Goal: Information Seeking & Learning: Learn about a topic

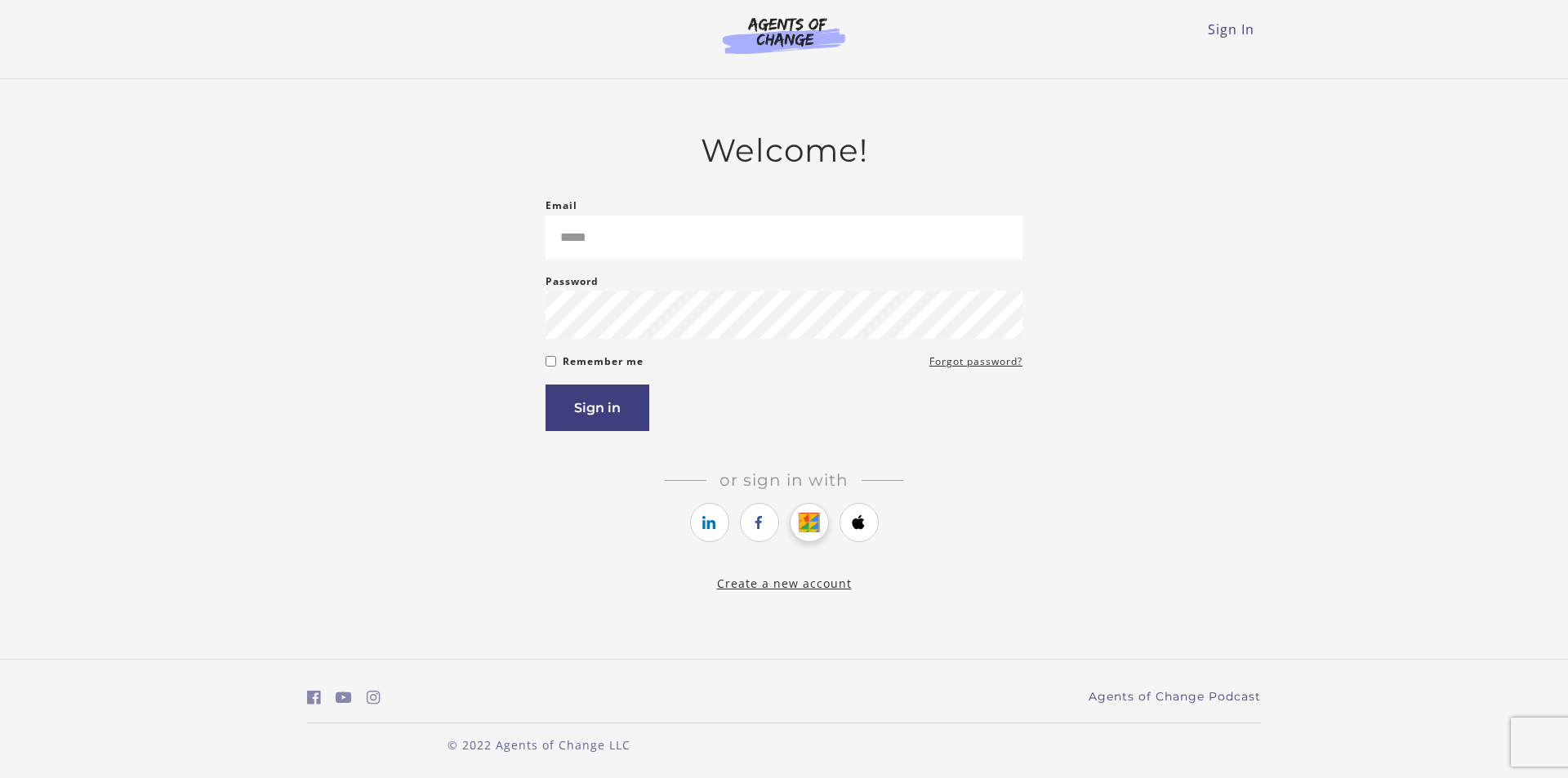
click at [819, 516] on icon "https://courses.thinkific.com/users/auth/google?ss%5Breferral%5D=&ss%5Buser_ret…" at bounding box center [809, 522] width 20 height 20
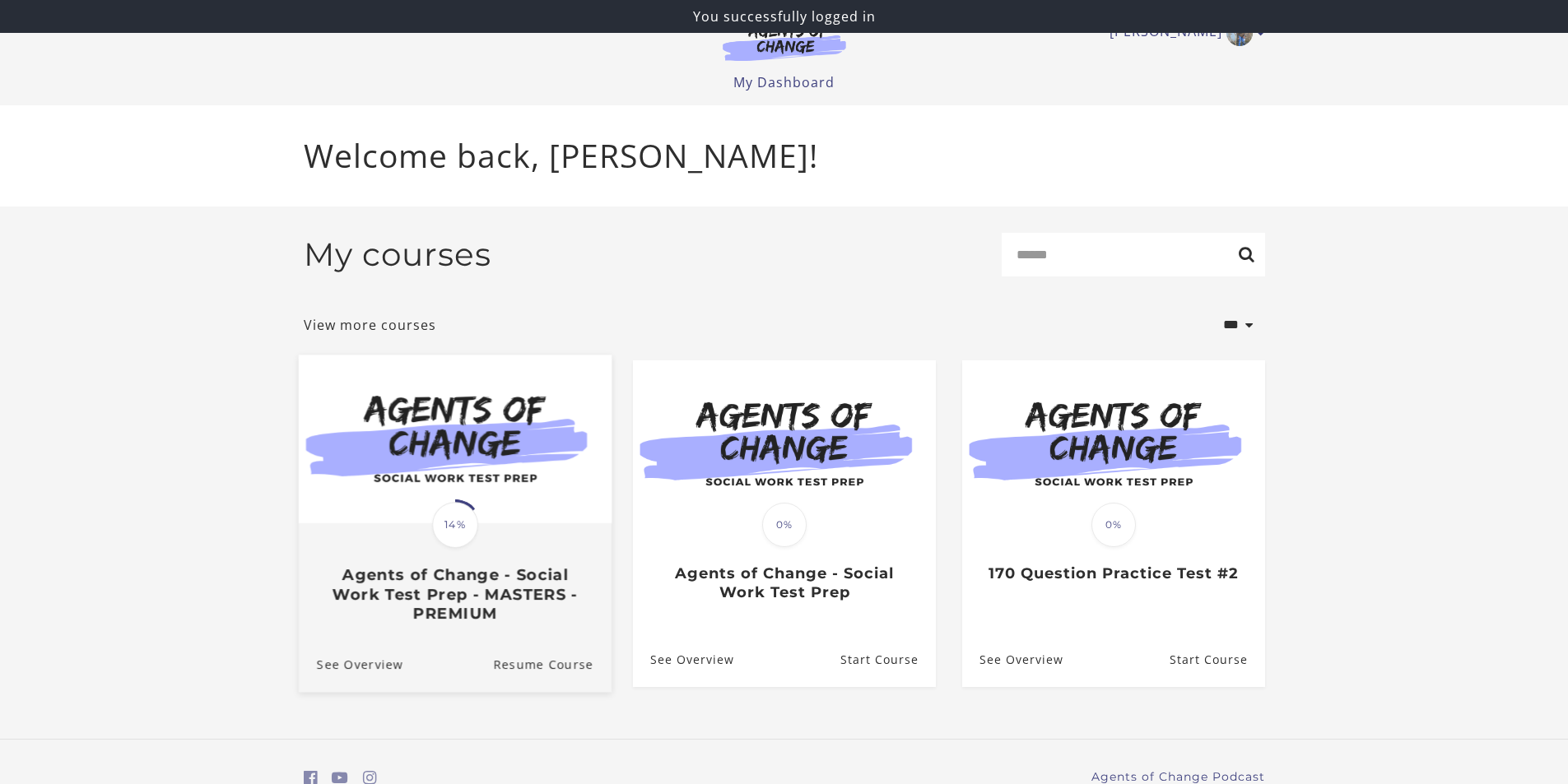
click at [512, 487] on img at bounding box center [454, 439] width 313 height 169
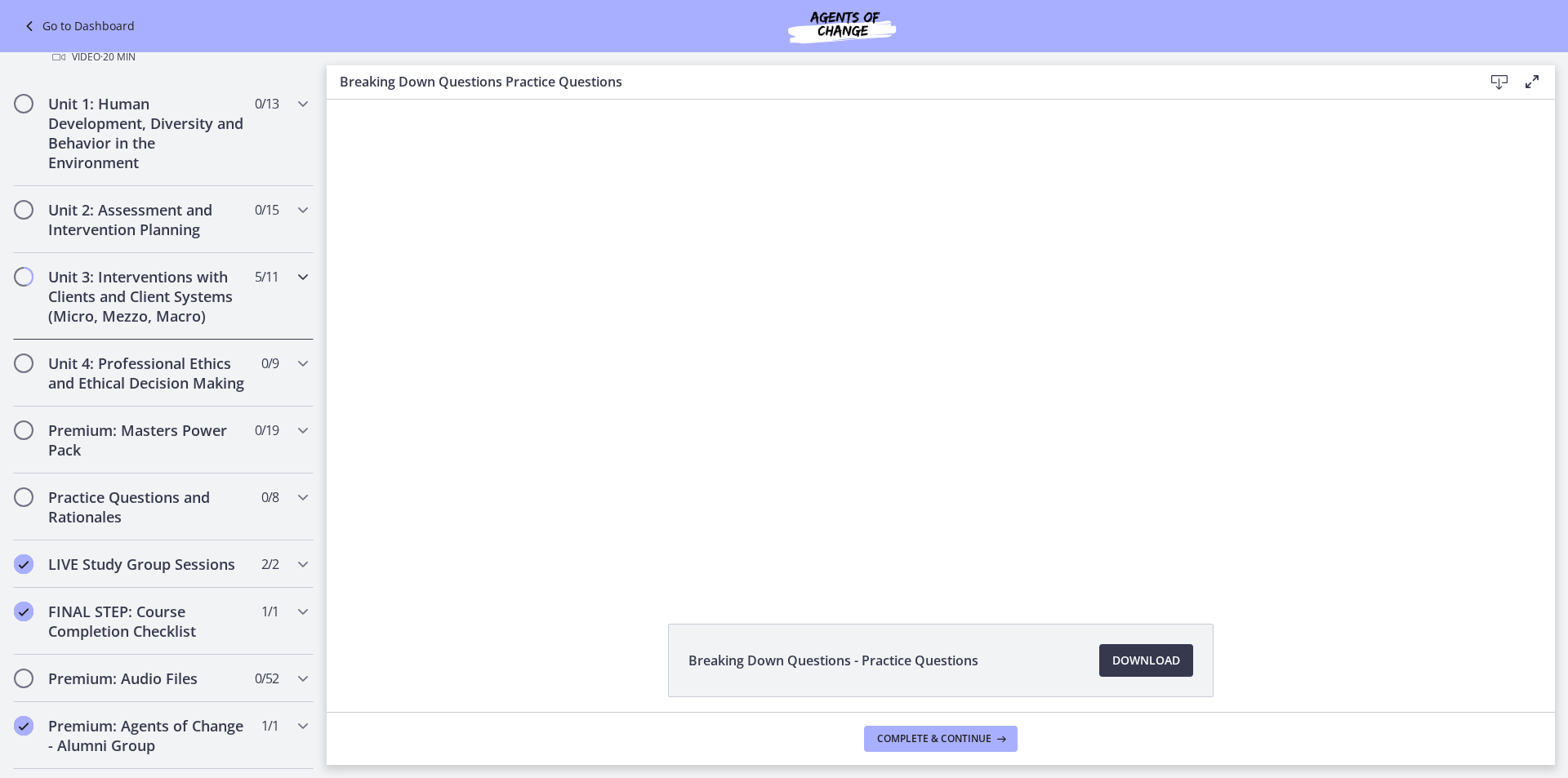
scroll to position [490, 0]
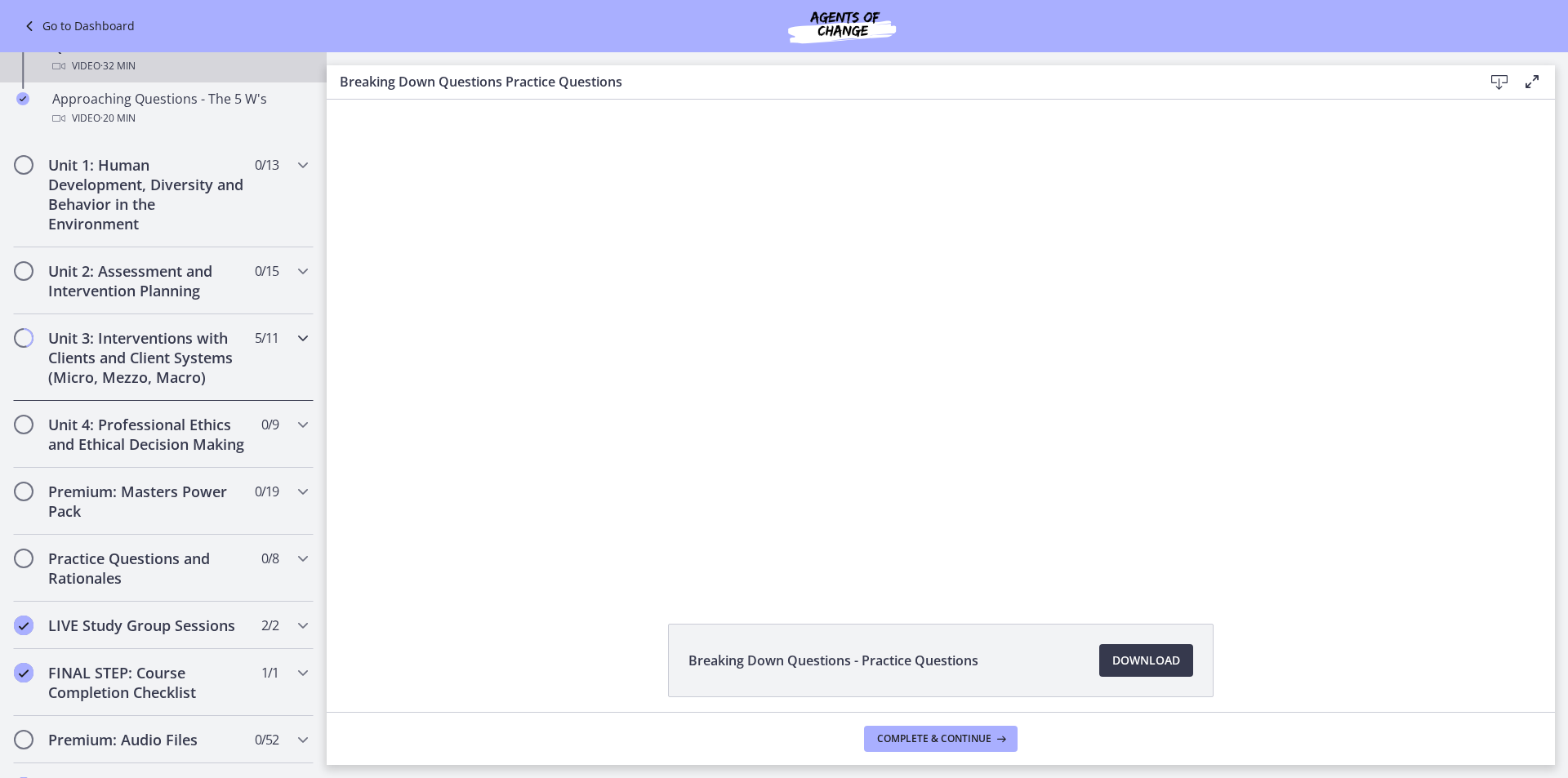
click at [180, 364] on h2 "Unit 3: Interventions with Clients and Client Systems (Micro, Mezzo, Macro)" at bounding box center [148, 357] width 199 height 59
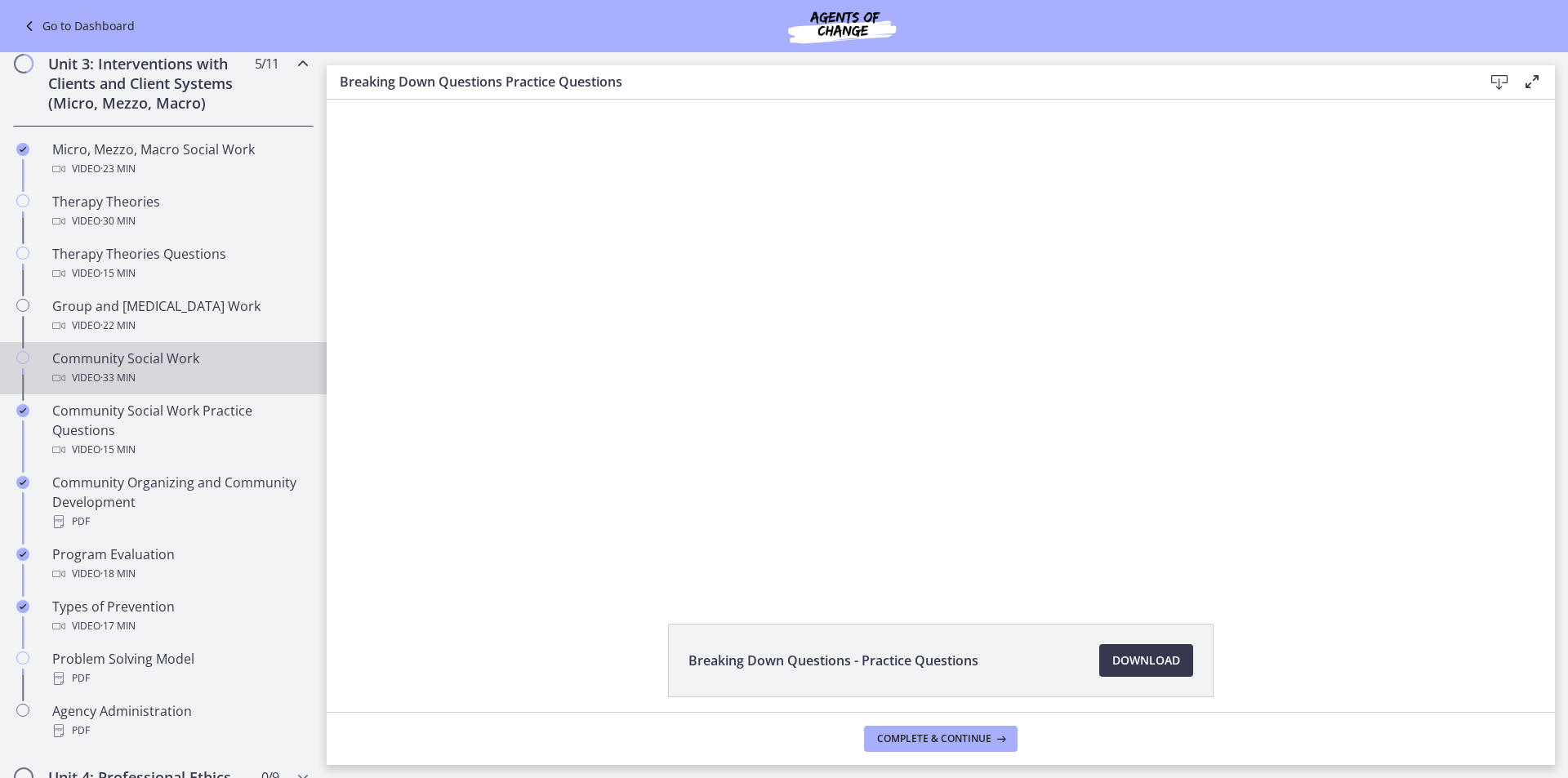
scroll to position [572, 0]
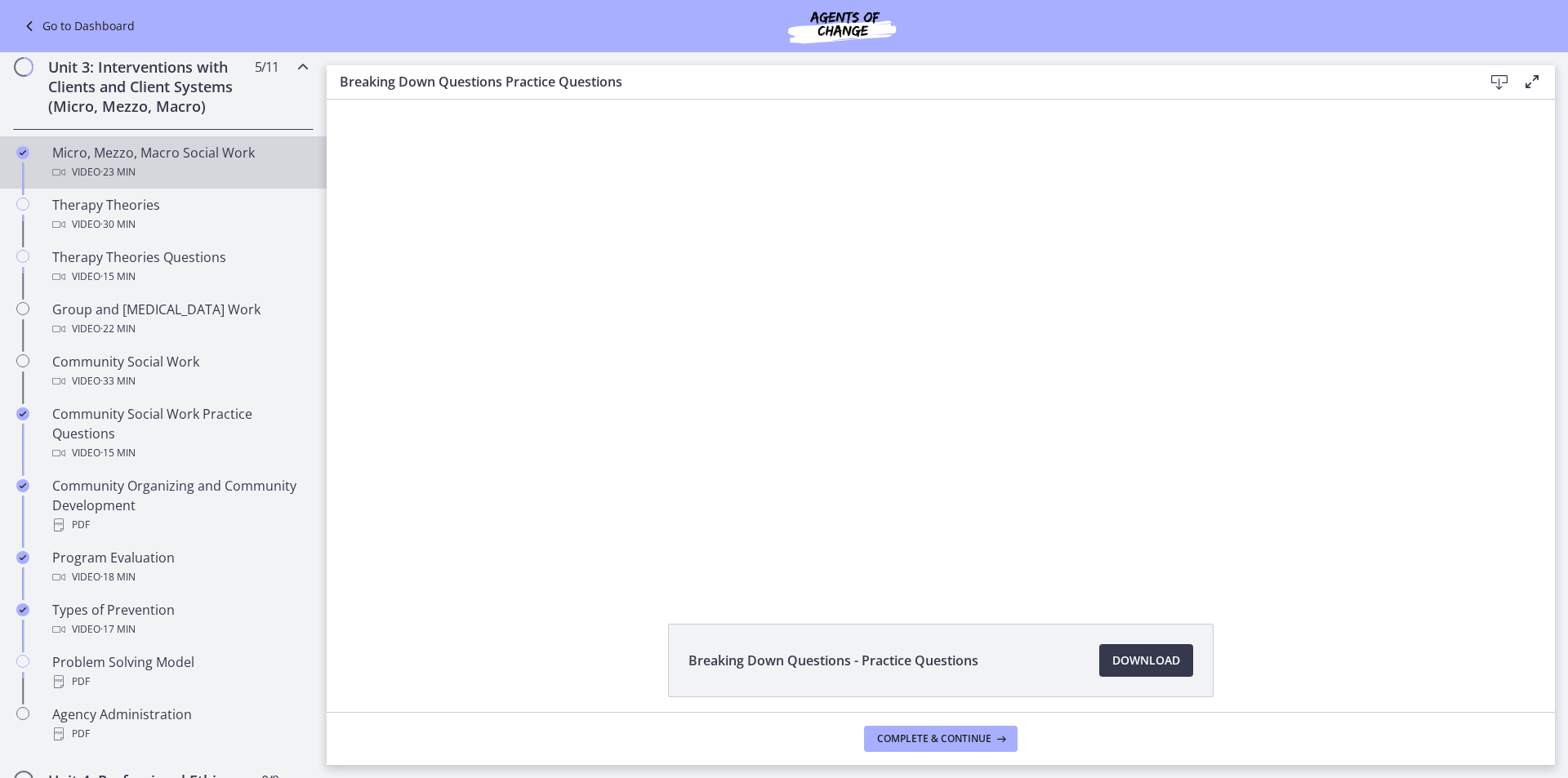
click at [146, 163] on div "Video · 23 min" at bounding box center [179, 172] width 255 height 20
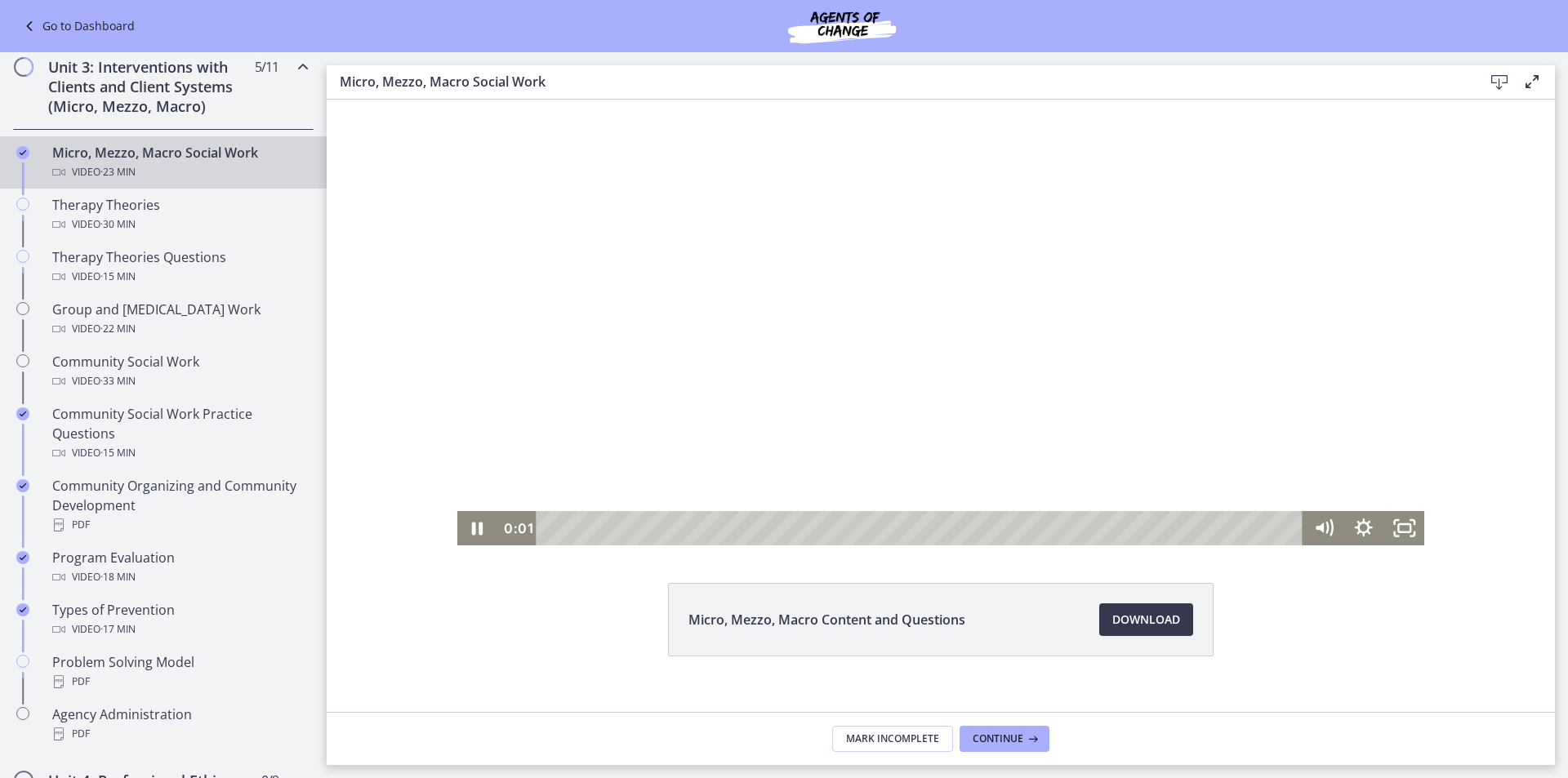
scroll to position [64, 0]
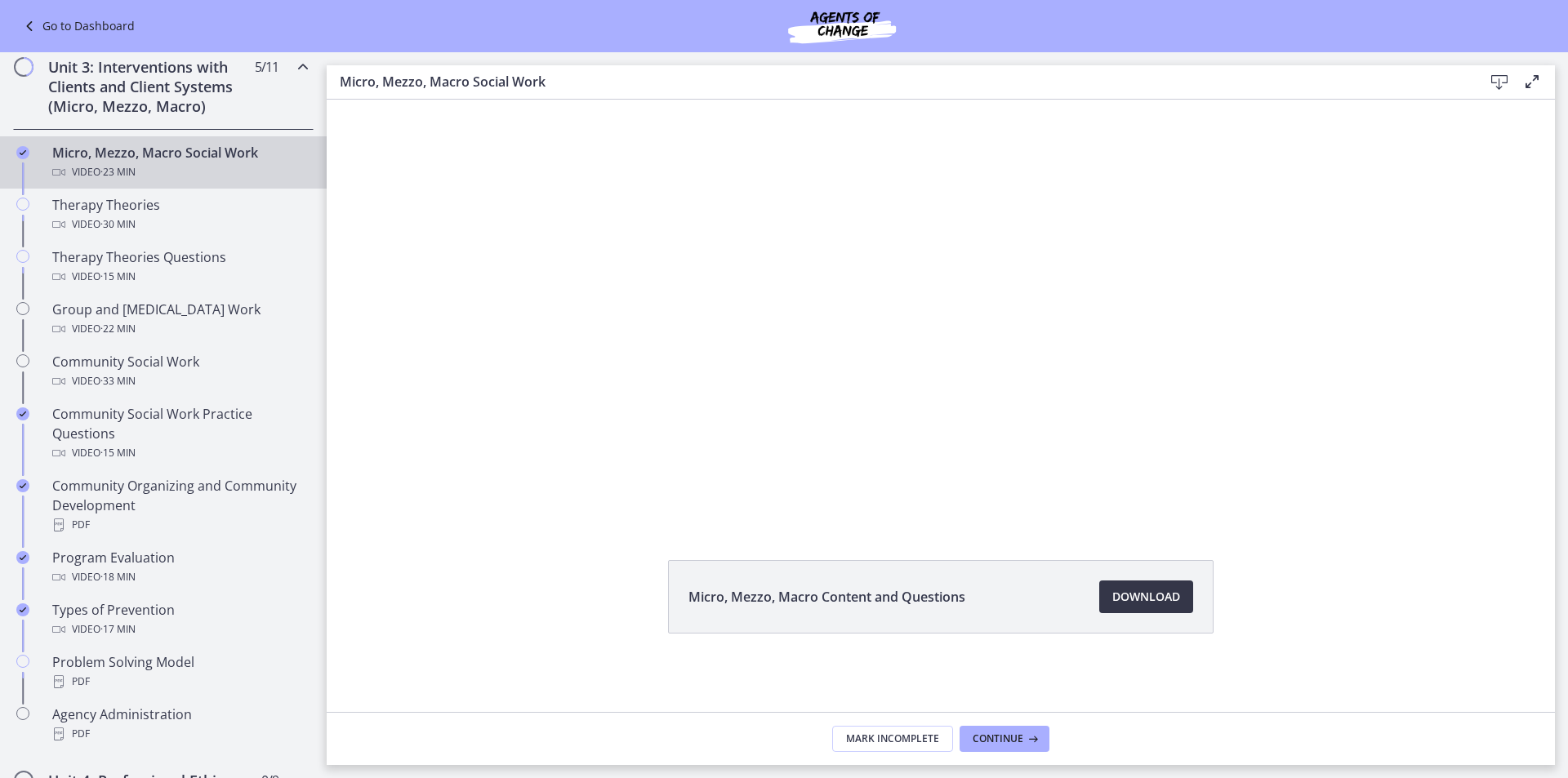
click at [1126, 607] on link "Download Opens in a new window" at bounding box center [1146, 597] width 94 height 33
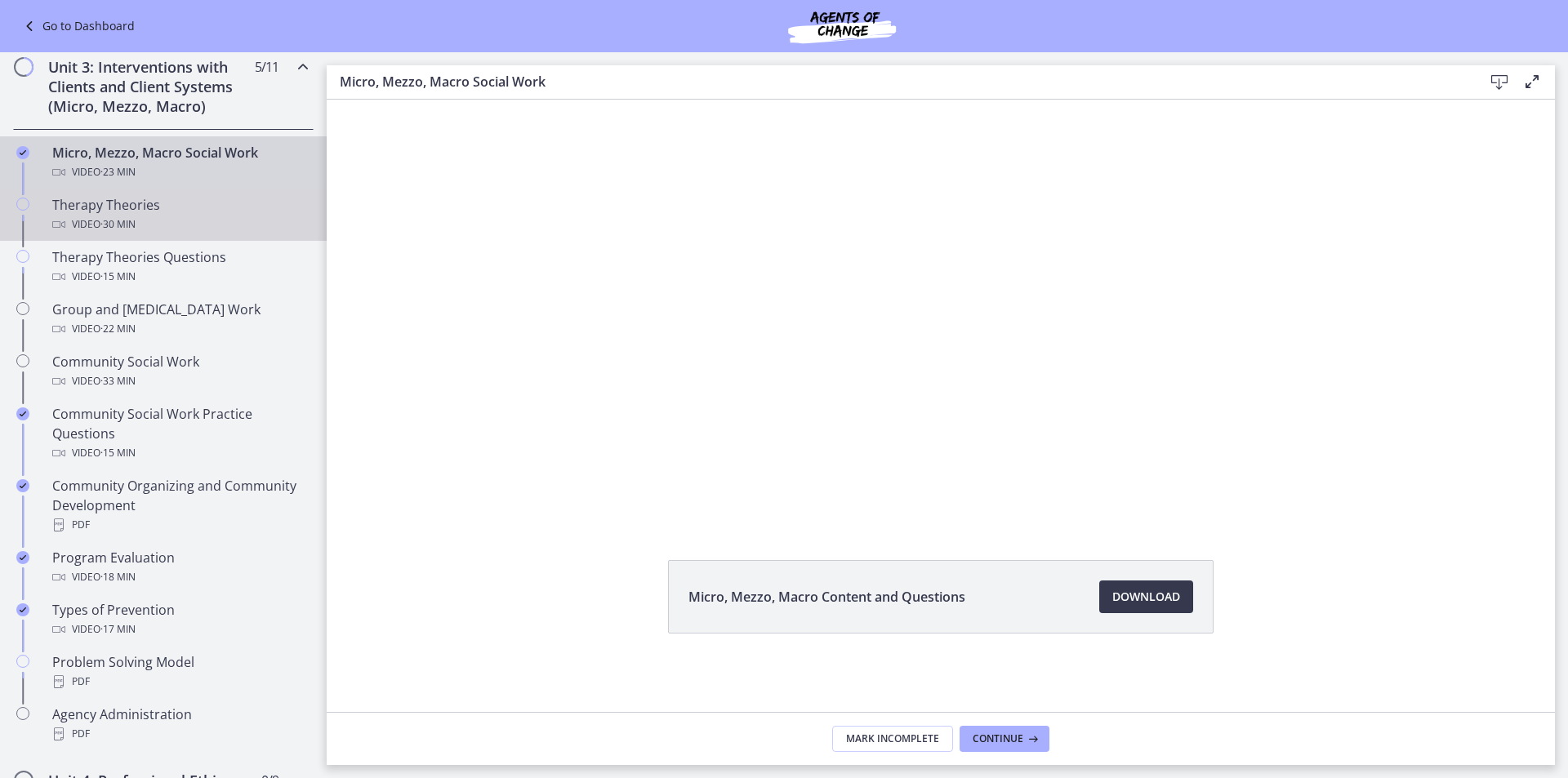
click at [167, 225] on div "Video · 30 min" at bounding box center [179, 224] width 255 height 20
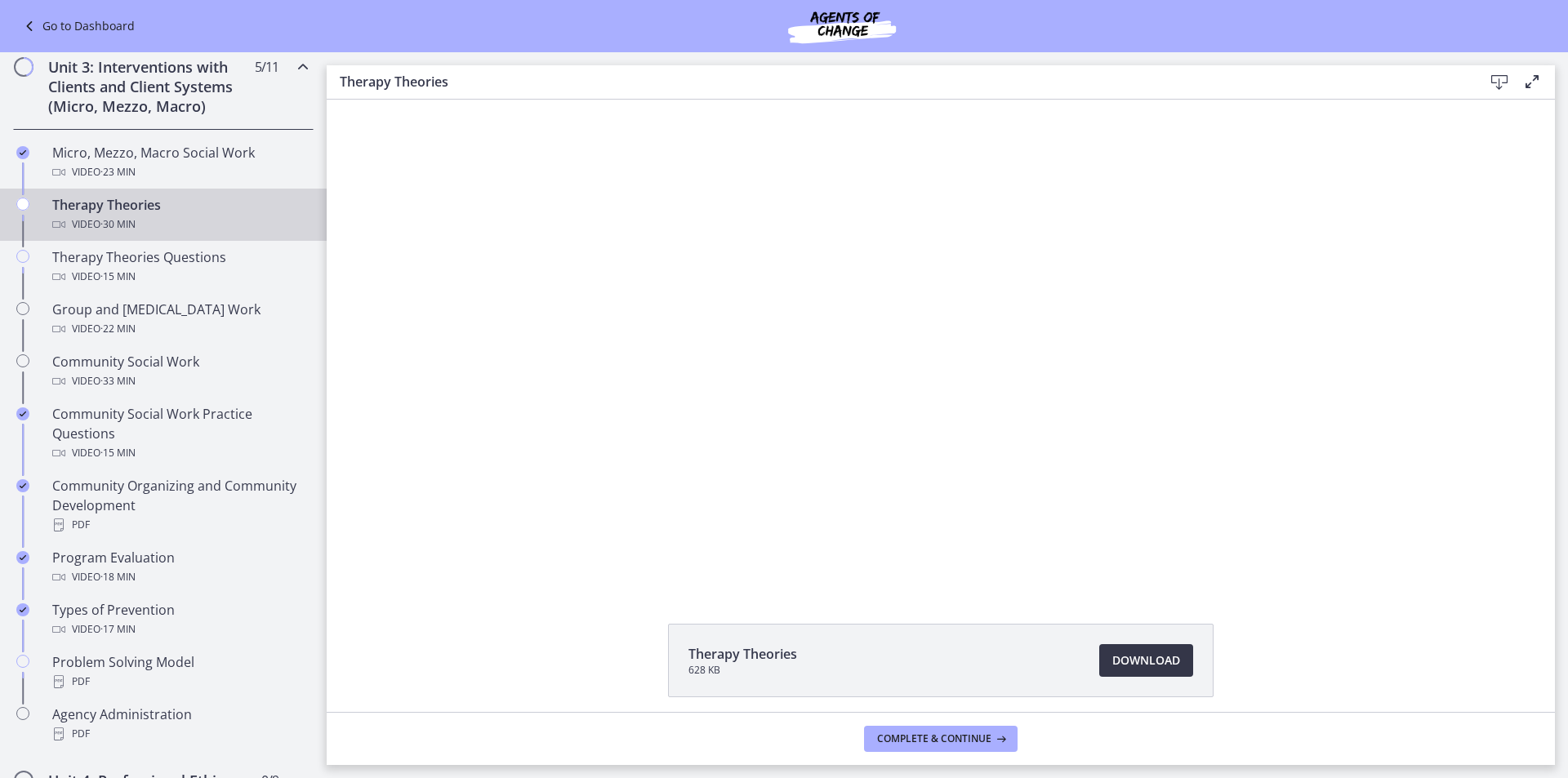
click at [1113, 665] on span "Download Opens in a new window" at bounding box center [1146, 660] width 68 height 20
click at [176, 269] on div "Video · 15 min" at bounding box center [179, 276] width 255 height 20
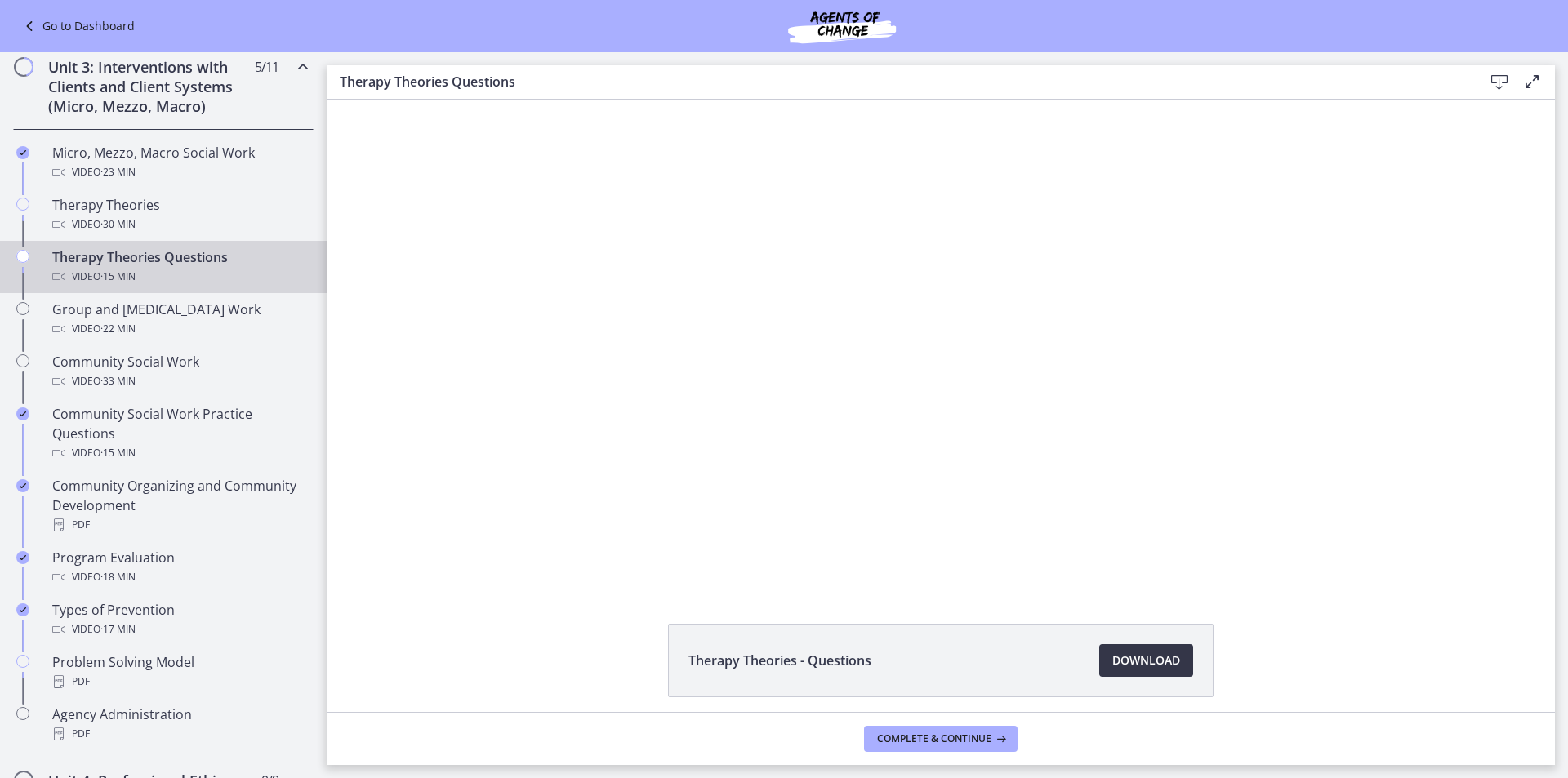
click at [1118, 661] on span "Download Opens in a new window" at bounding box center [1146, 660] width 68 height 20
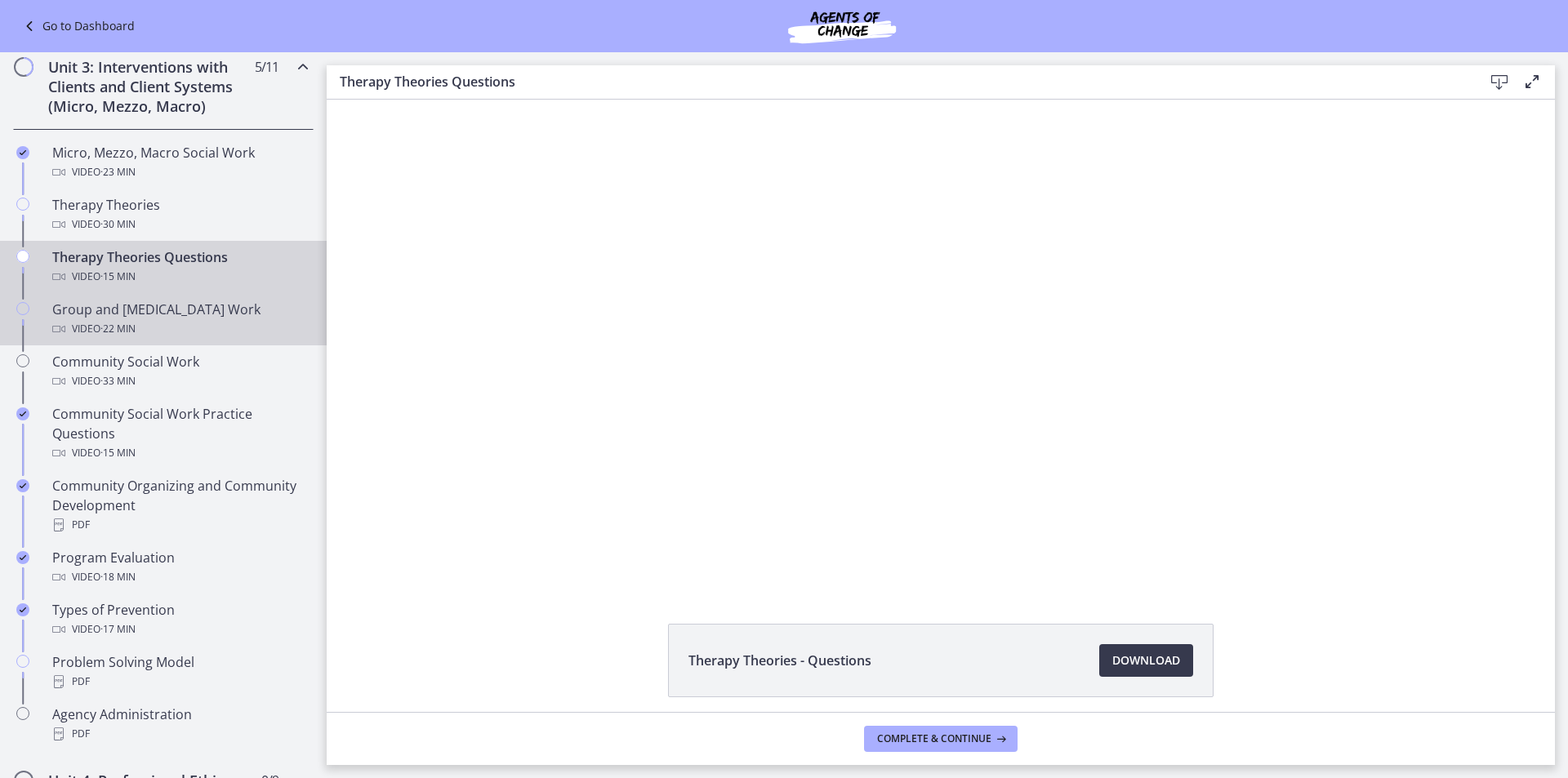
click at [104, 330] on span "· 22 min" at bounding box center [118, 329] width 35 height 20
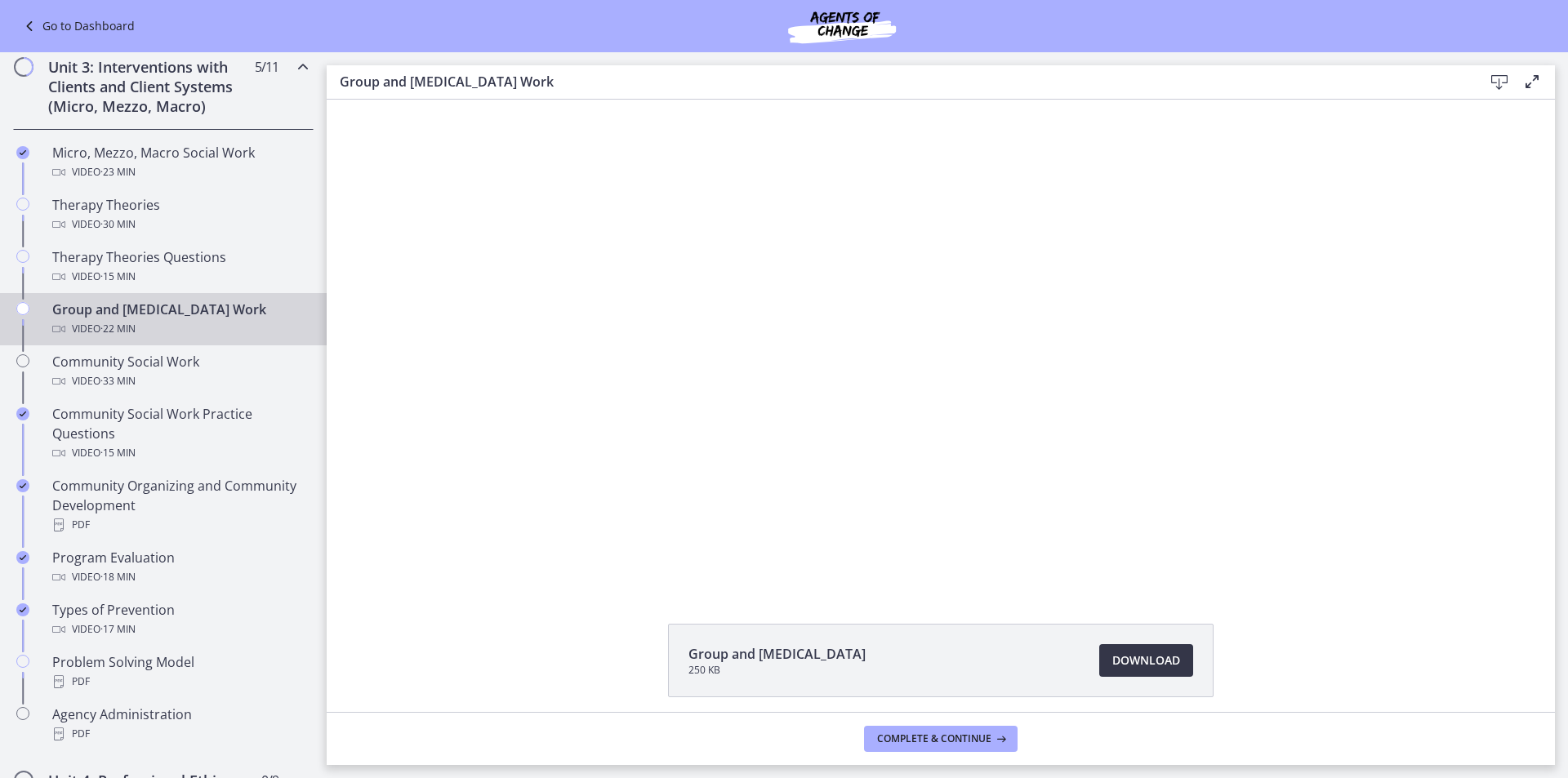
click at [1119, 666] on span "Download Opens in a new window" at bounding box center [1146, 660] width 68 height 20
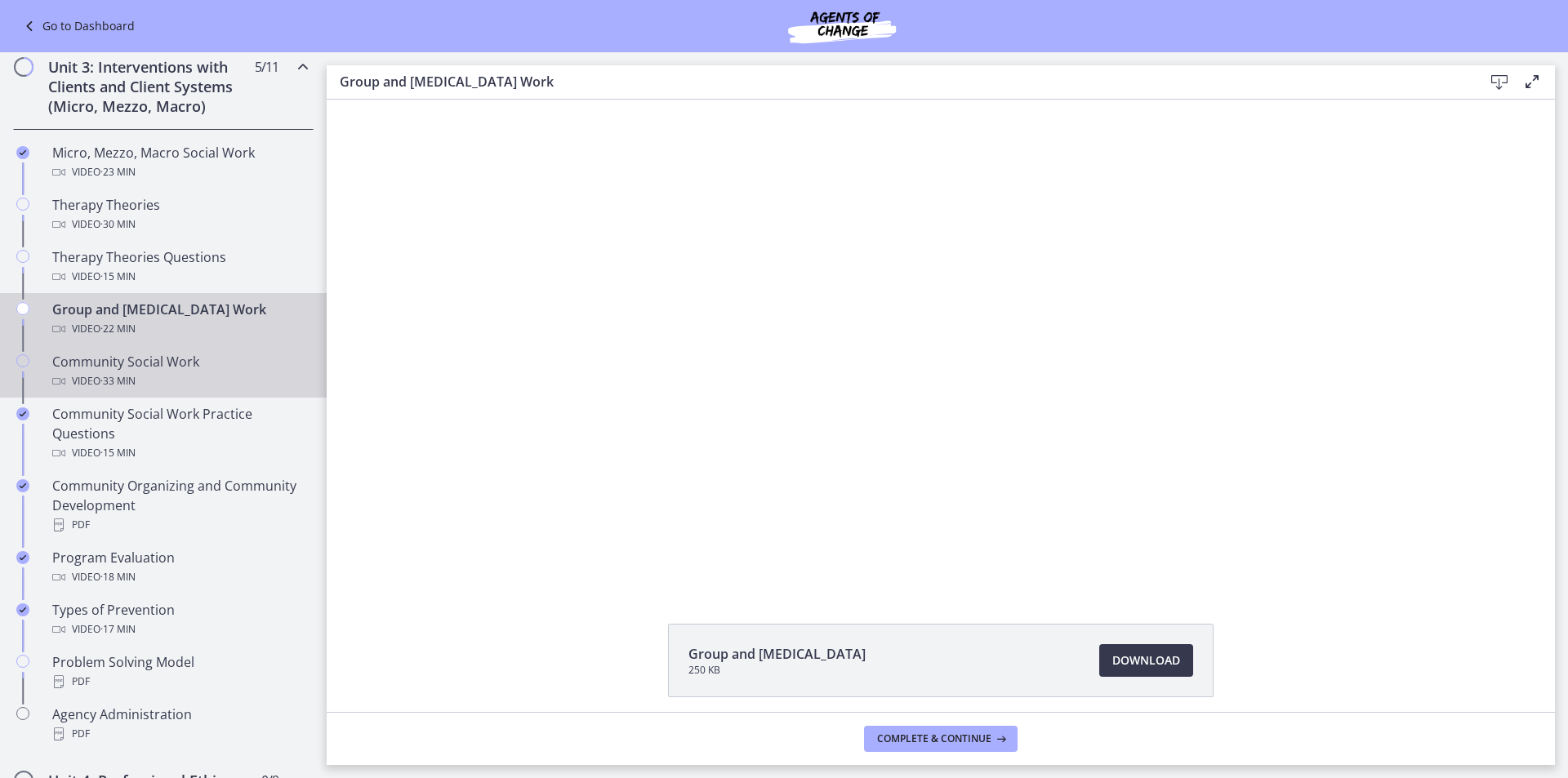
click at [179, 368] on div "Community Social Work Video · 33 min" at bounding box center [179, 372] width 255 height 39
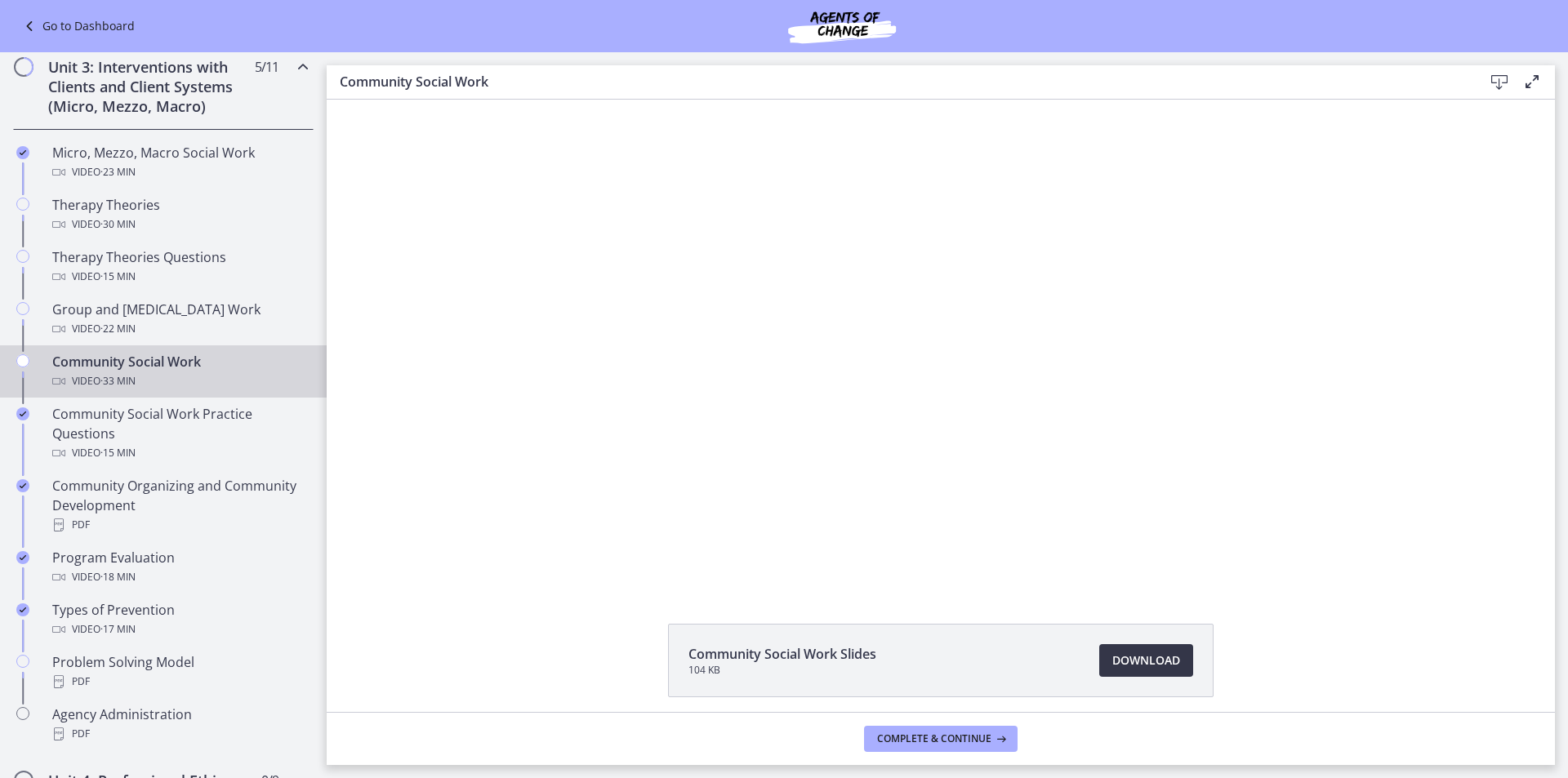
click at [1120, 671] on link "Download Opens in a new window" at bounding box center [1146, 660] width 94 height 33
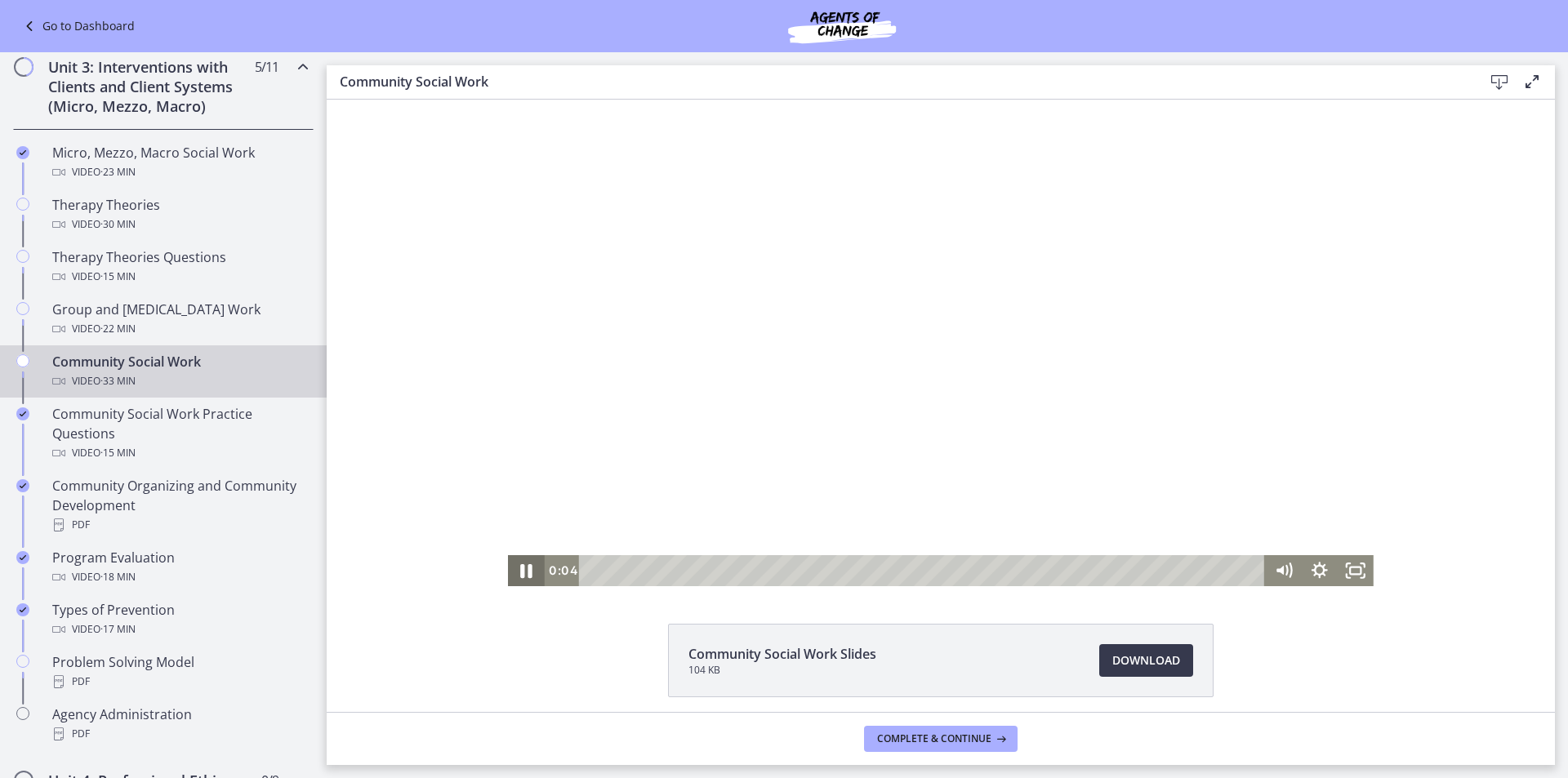
click at [517, 578] on icon "Pause" at bounding box center [526, 571] width 44 height 37
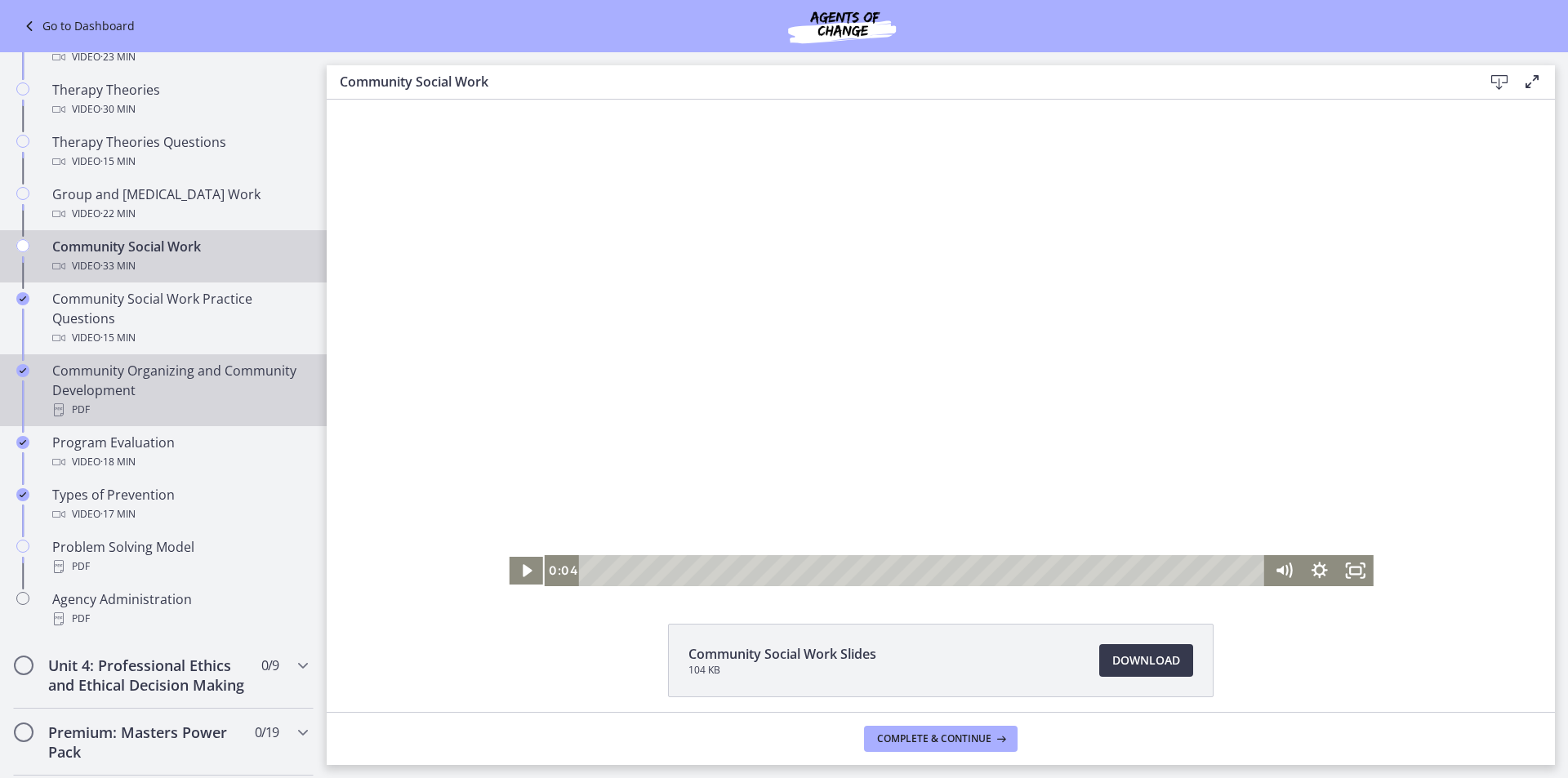
scroll to position [735, 0]
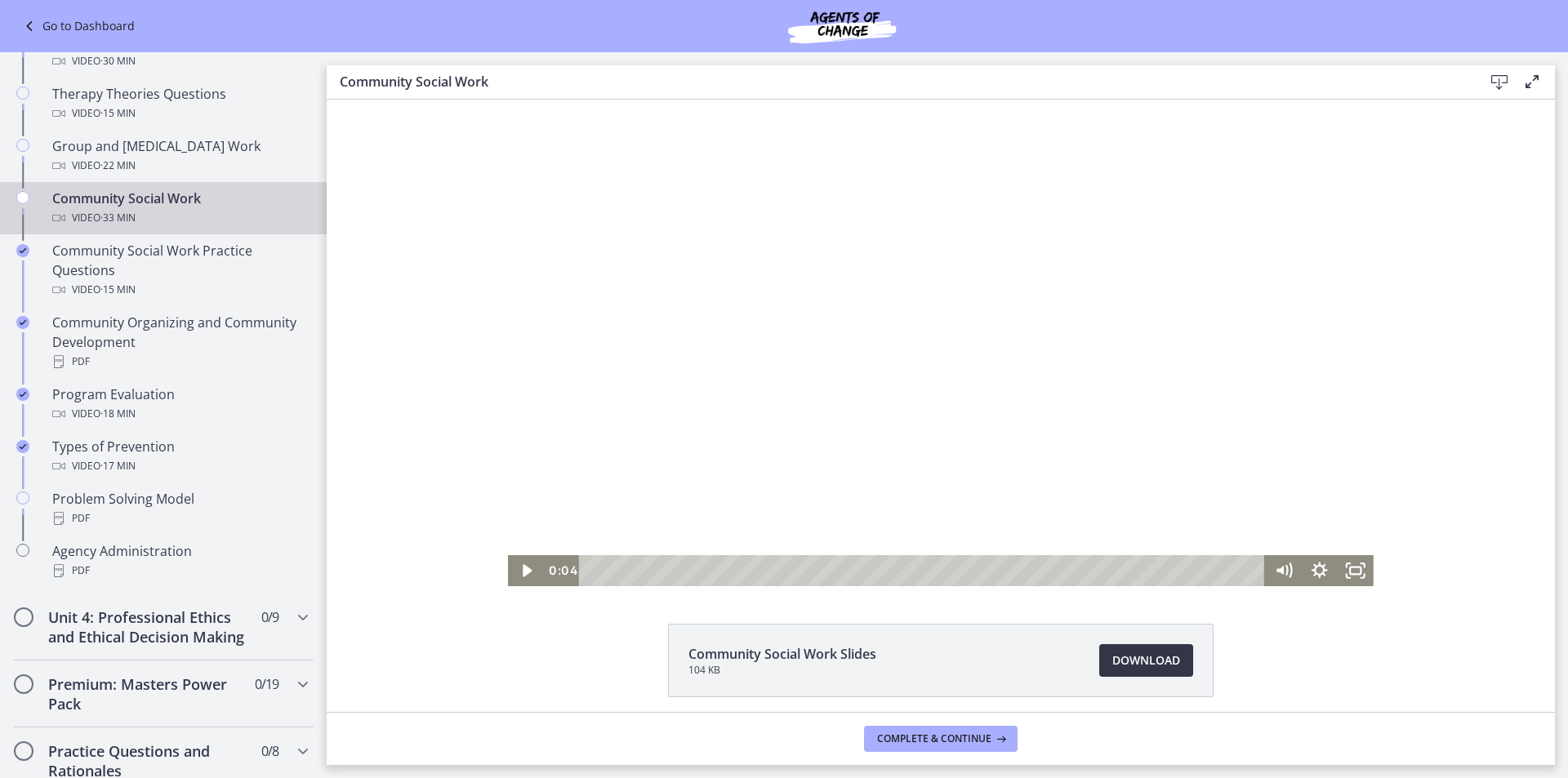
click at [1148, 653] on span "Download Opens in a new window" at bounding box center [1146, 660] width 68 height 20
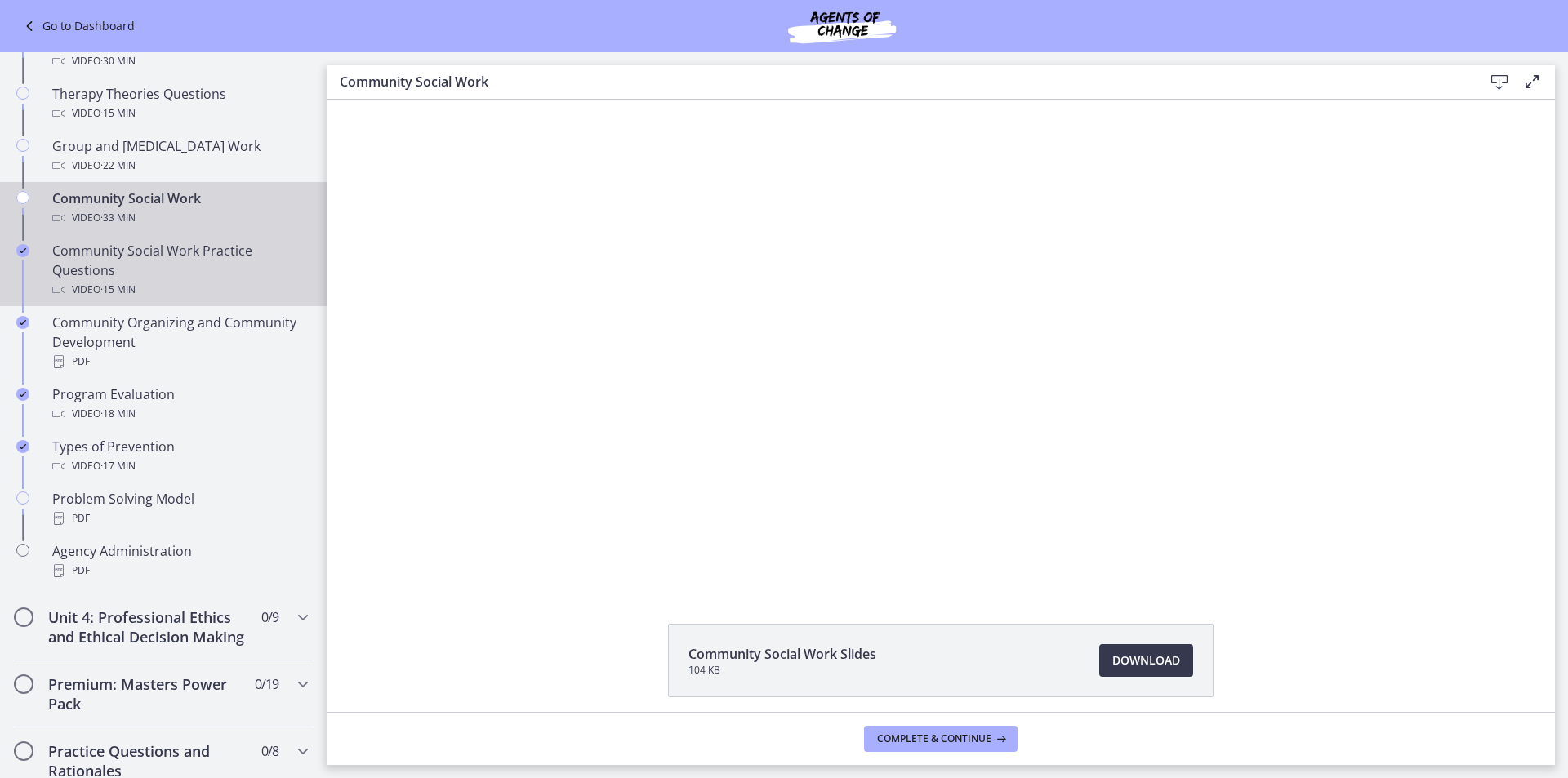
click at [190, 271] on div "Community Social Work Practice Questions Video · 15 min" at bounding box center [179, 270] width 255 height 59
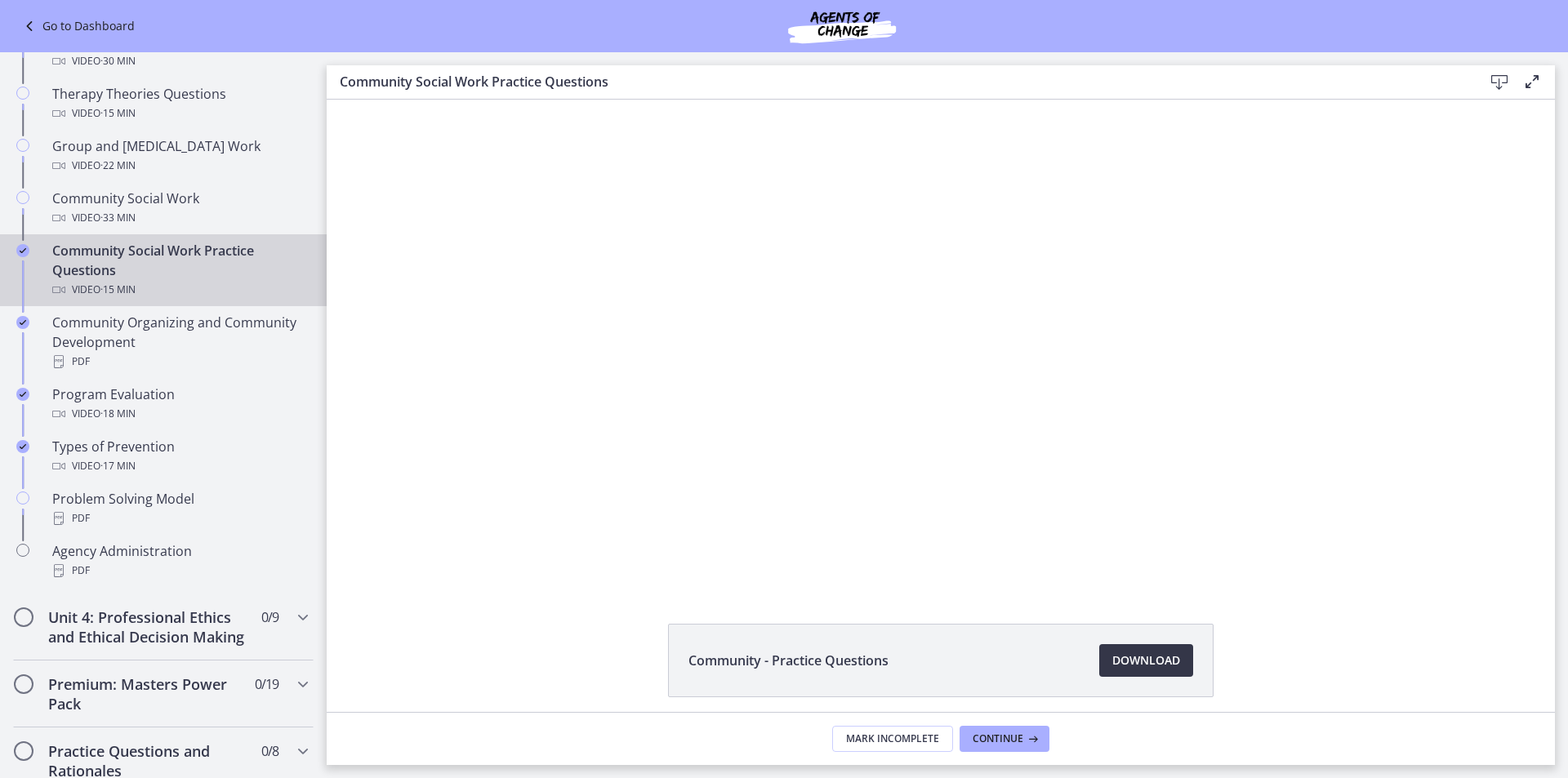
click at [1118, 670] on link "Download Opens in a new window" at bounding box center [1146, 660] width 94 height 33
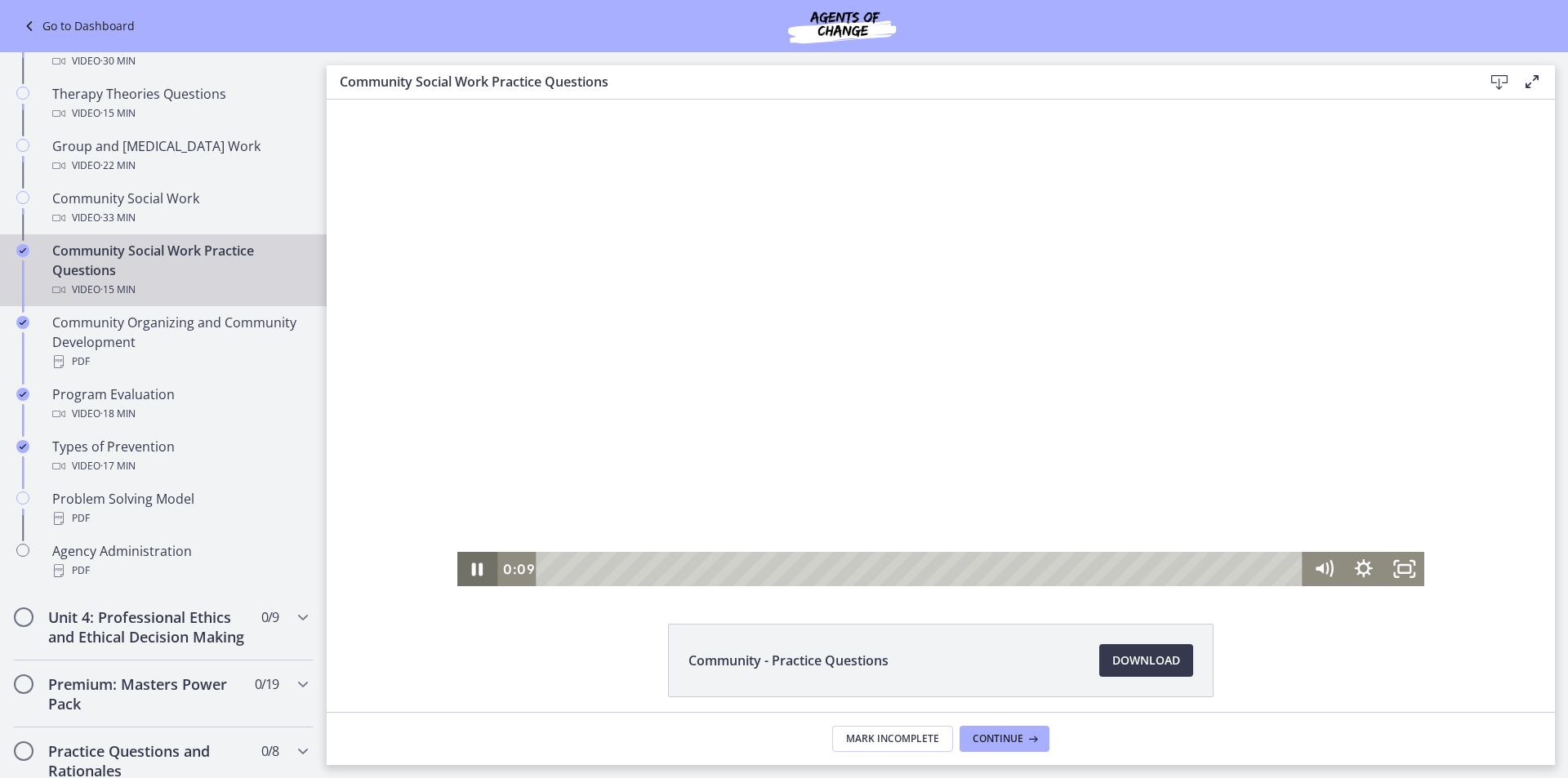
click at [472, 573] on icon "Pause" at bounding box center [478, 570] width 11 height 13
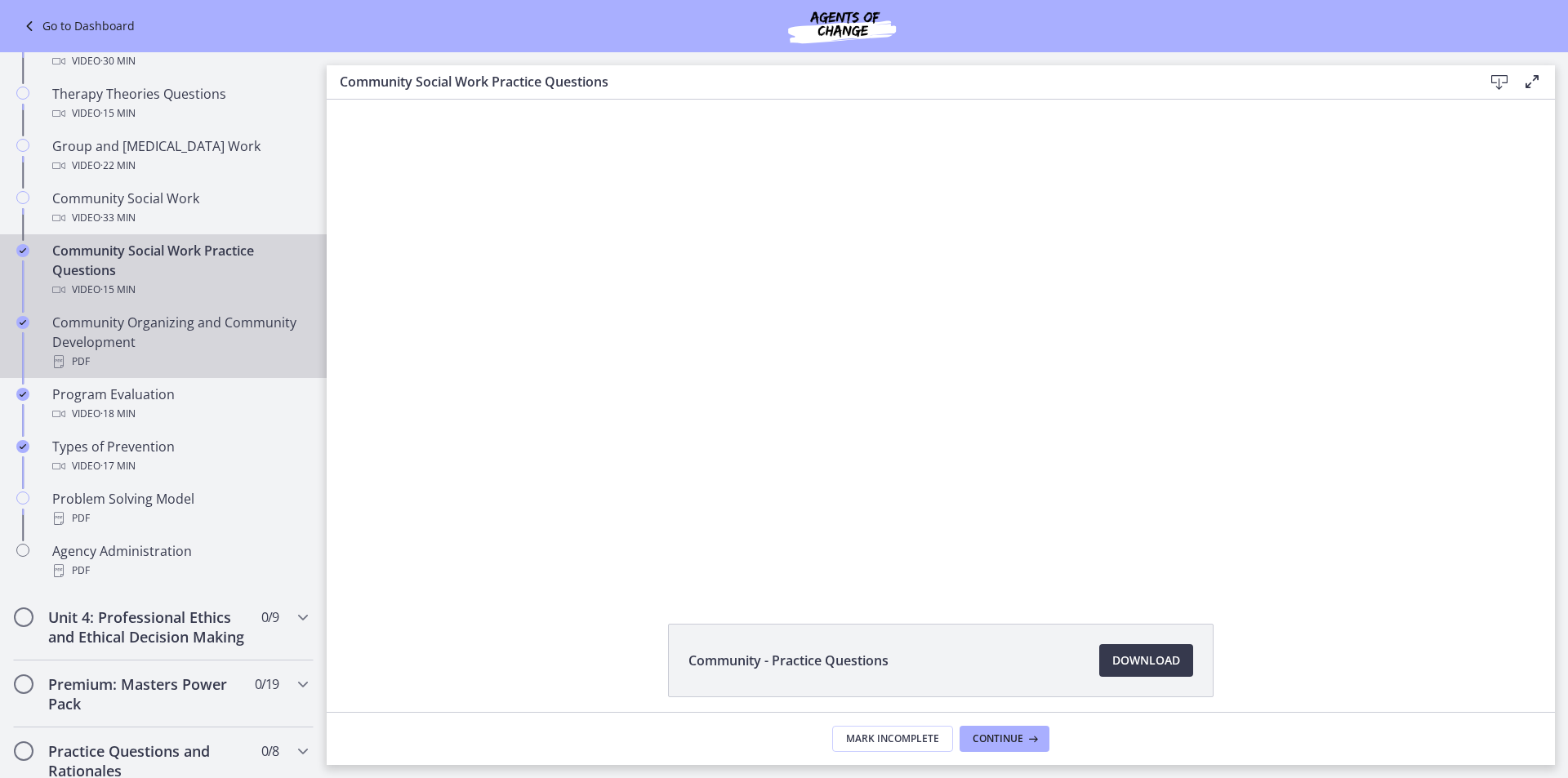
click at [165, 340] on div "Community Organizing and Community Development PDF" at bounding box center [179, 342] width 255 height 59
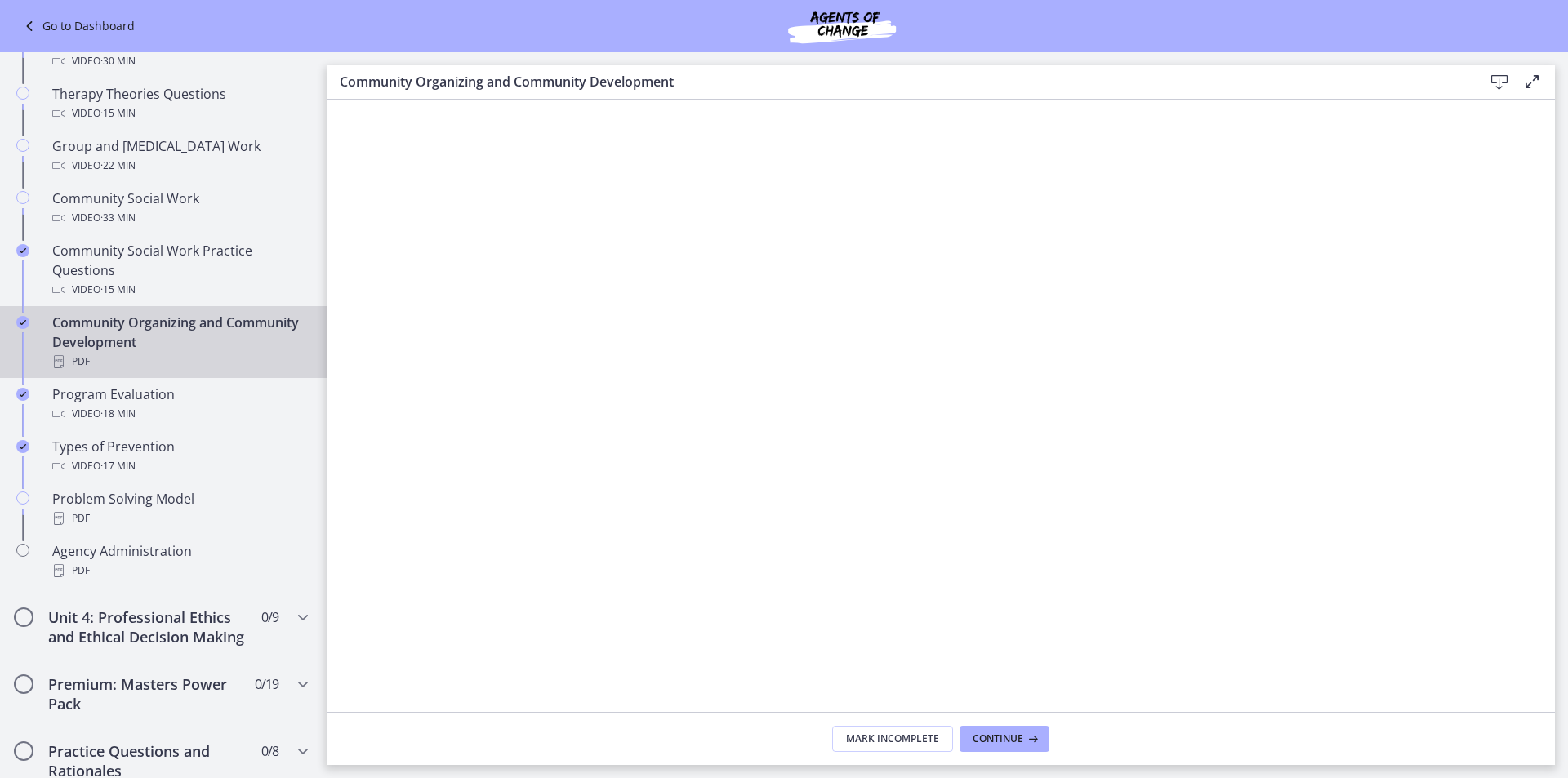
click at [1504, 88] on icon at bounding box center [1499, 82] width 20 height 20
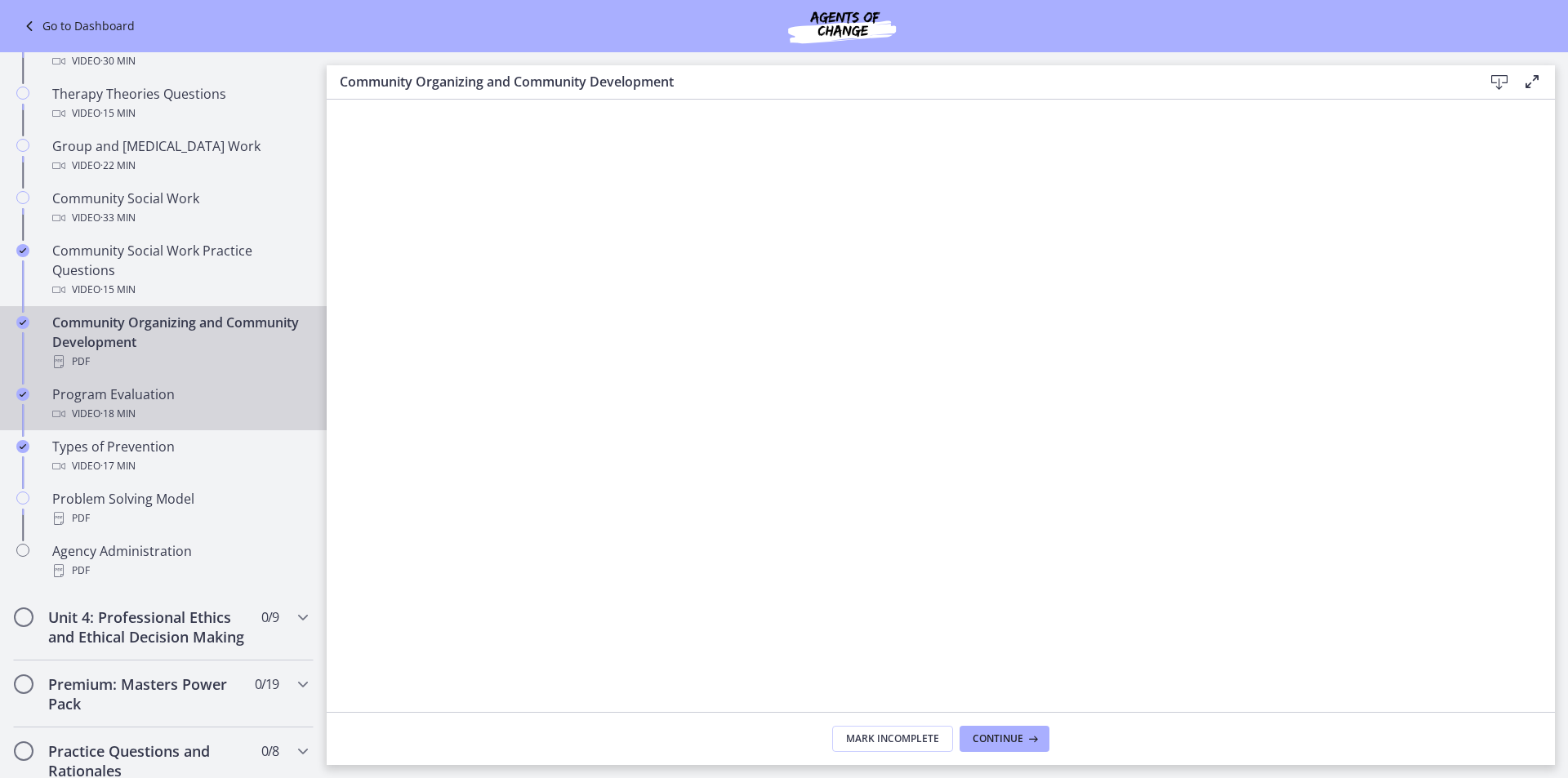
click at [131, 390] on div "Program Evaluation Video · 18 min" at bounding box center [179, 404] width 255 height 39
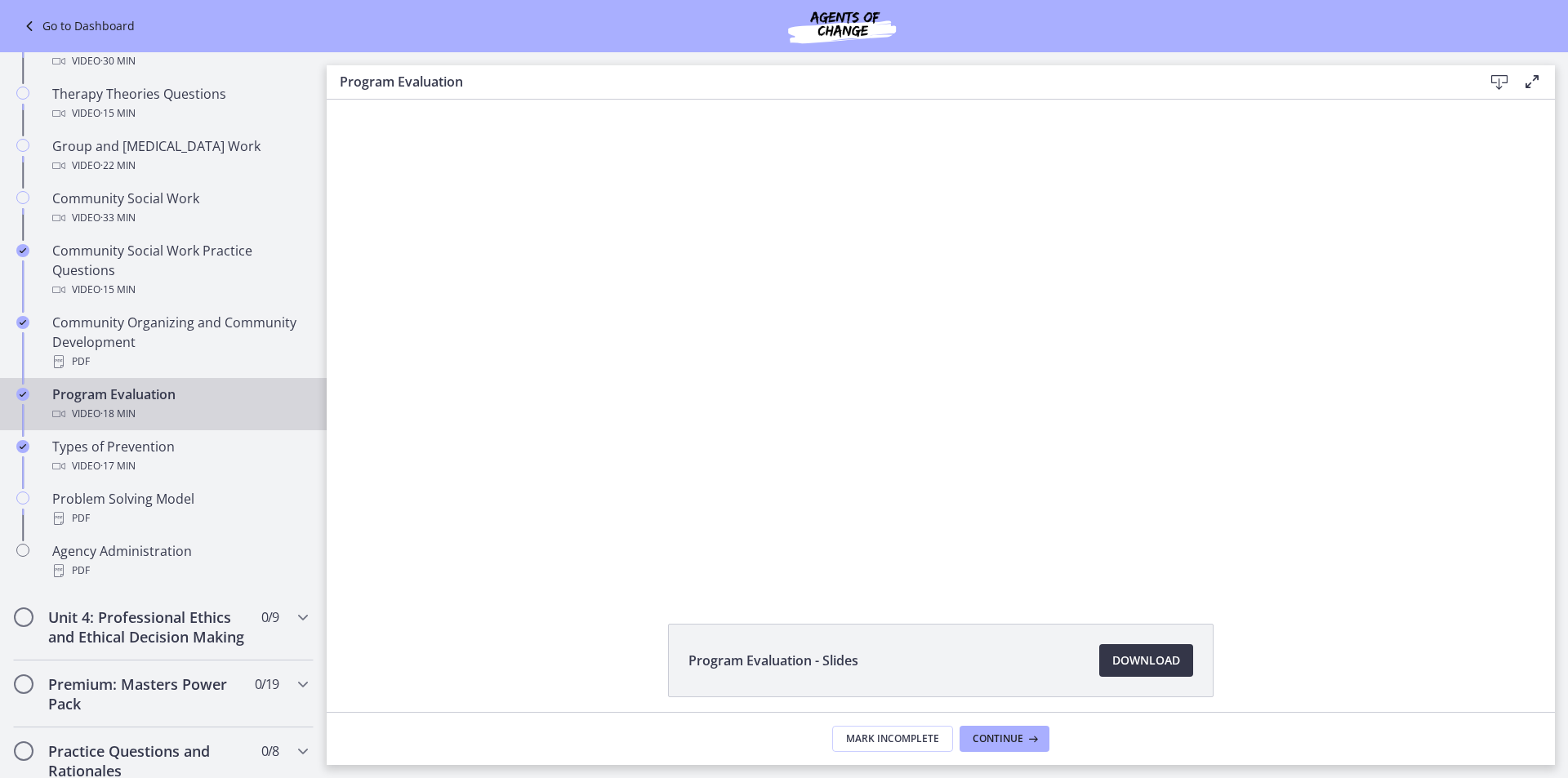
click at [1163, 659] on span "Download Opens in a new window" at bounding box center [1146, 660] width 68 height 20
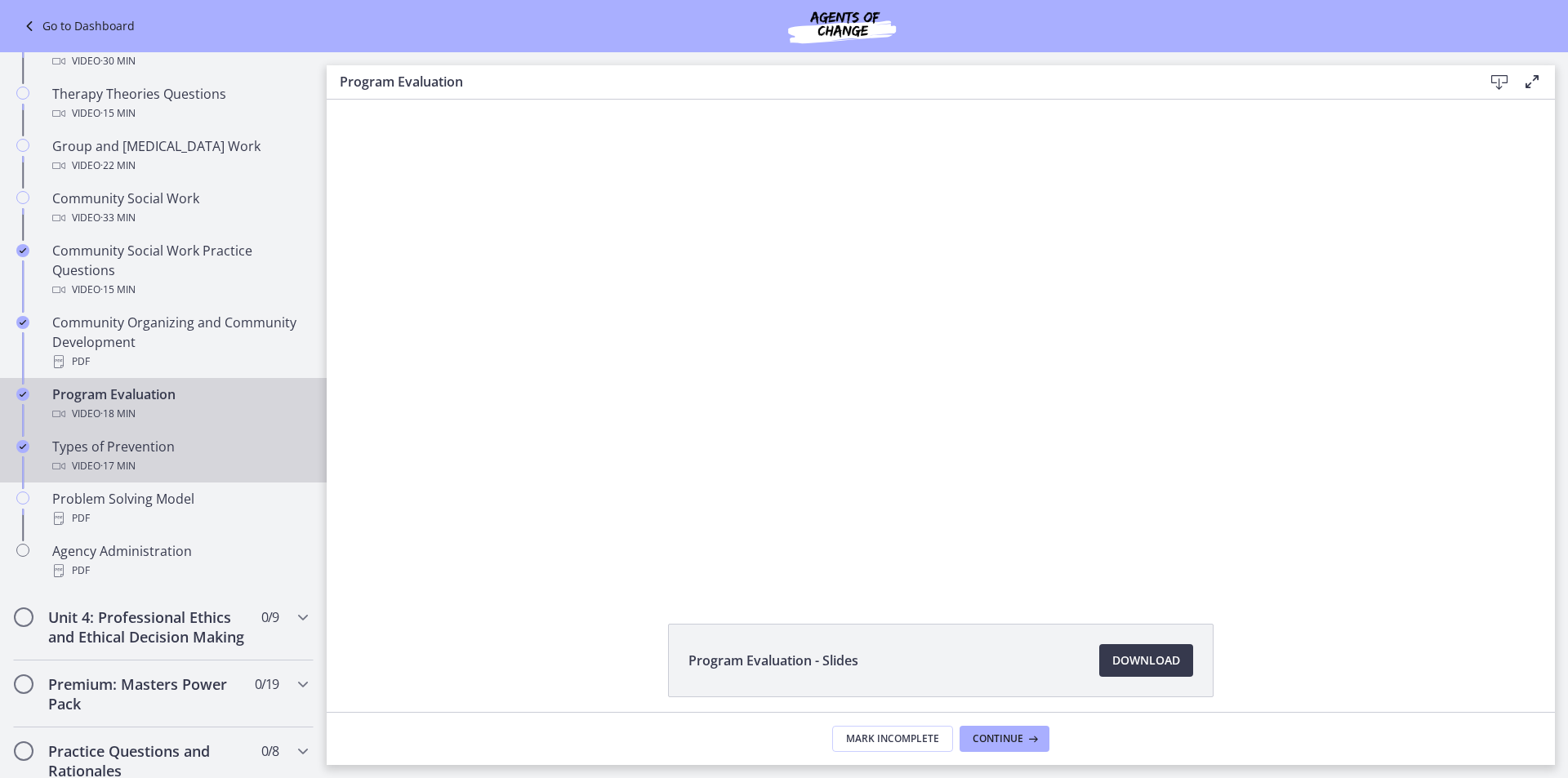
click at [158, 448] on div "Types of Prevention Video · 17 min" at bounding box center [179, 456] width 255 height 39
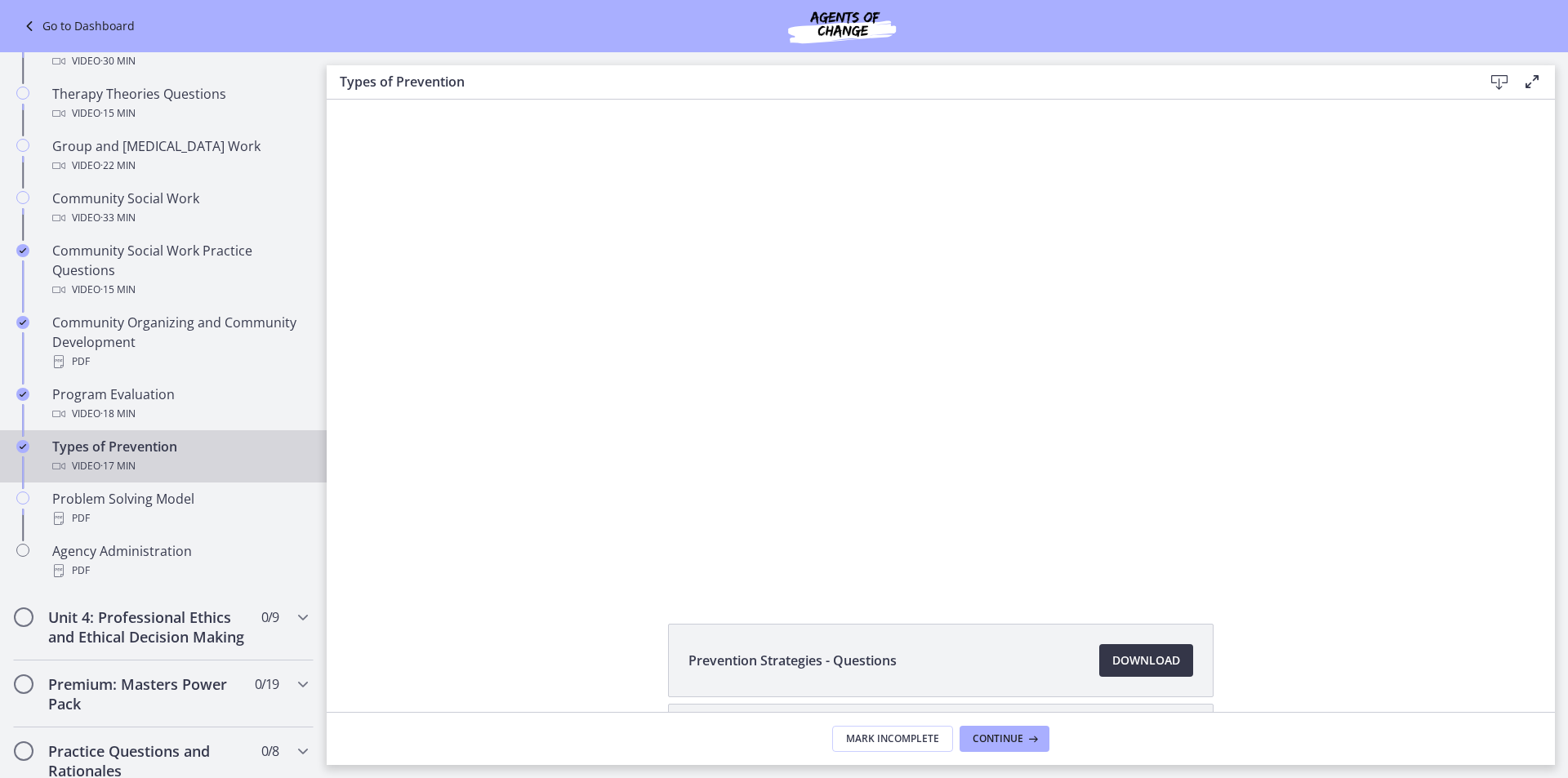
click at [1137, 672] on link "Download Opens in a new window" at bounding box center [1146, 660] width 94 height 33
click at [179, 510] on div "PDF" at bounding box center [179, 518] width 255 height 20
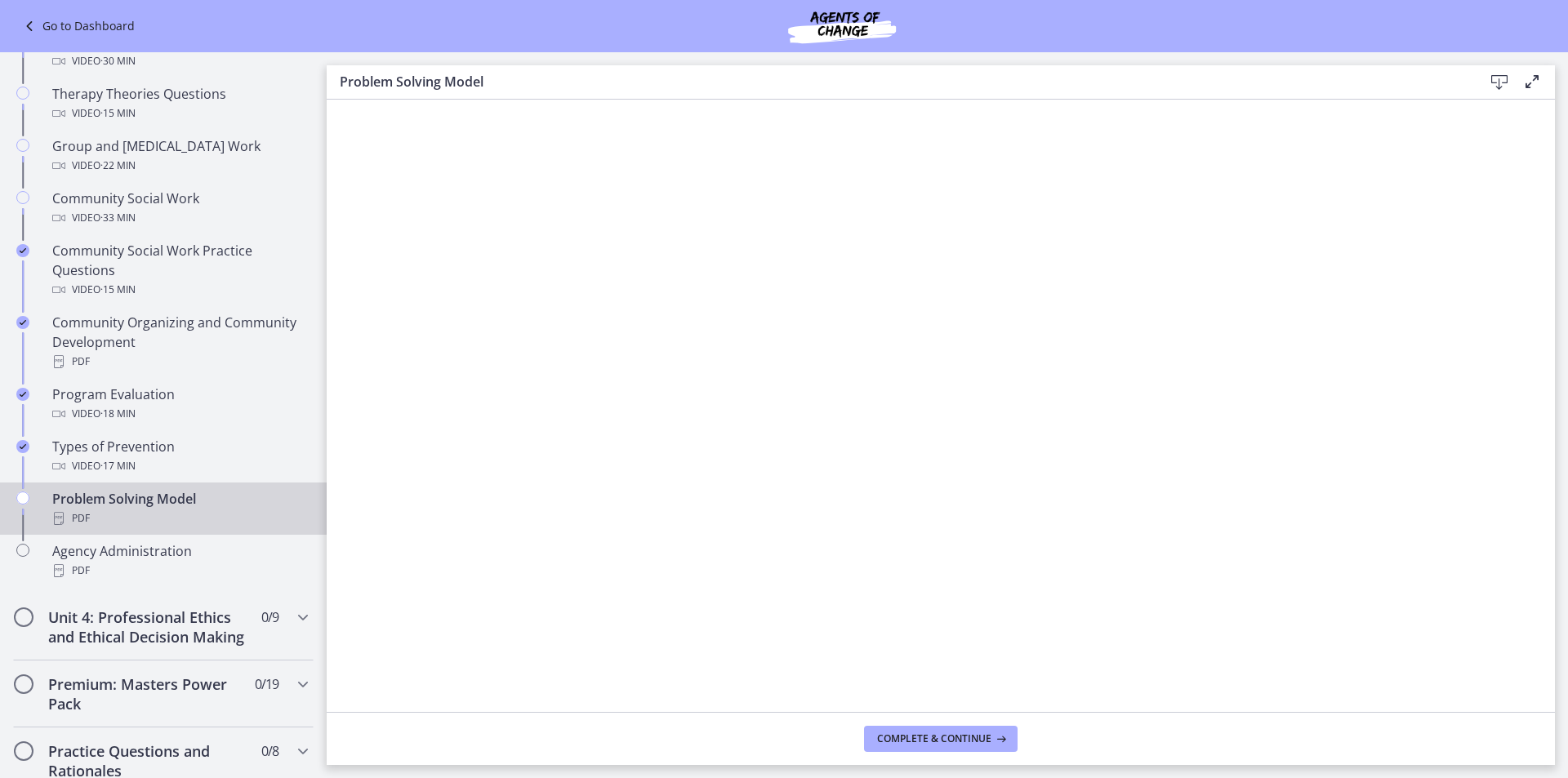
click at [1502, 73] on icon at bounding box center [1499, 82] width 20 height 20
click at [178, 552] on div "Agency Administration PDF" at bounding box center [179, 561] width 255 height 39
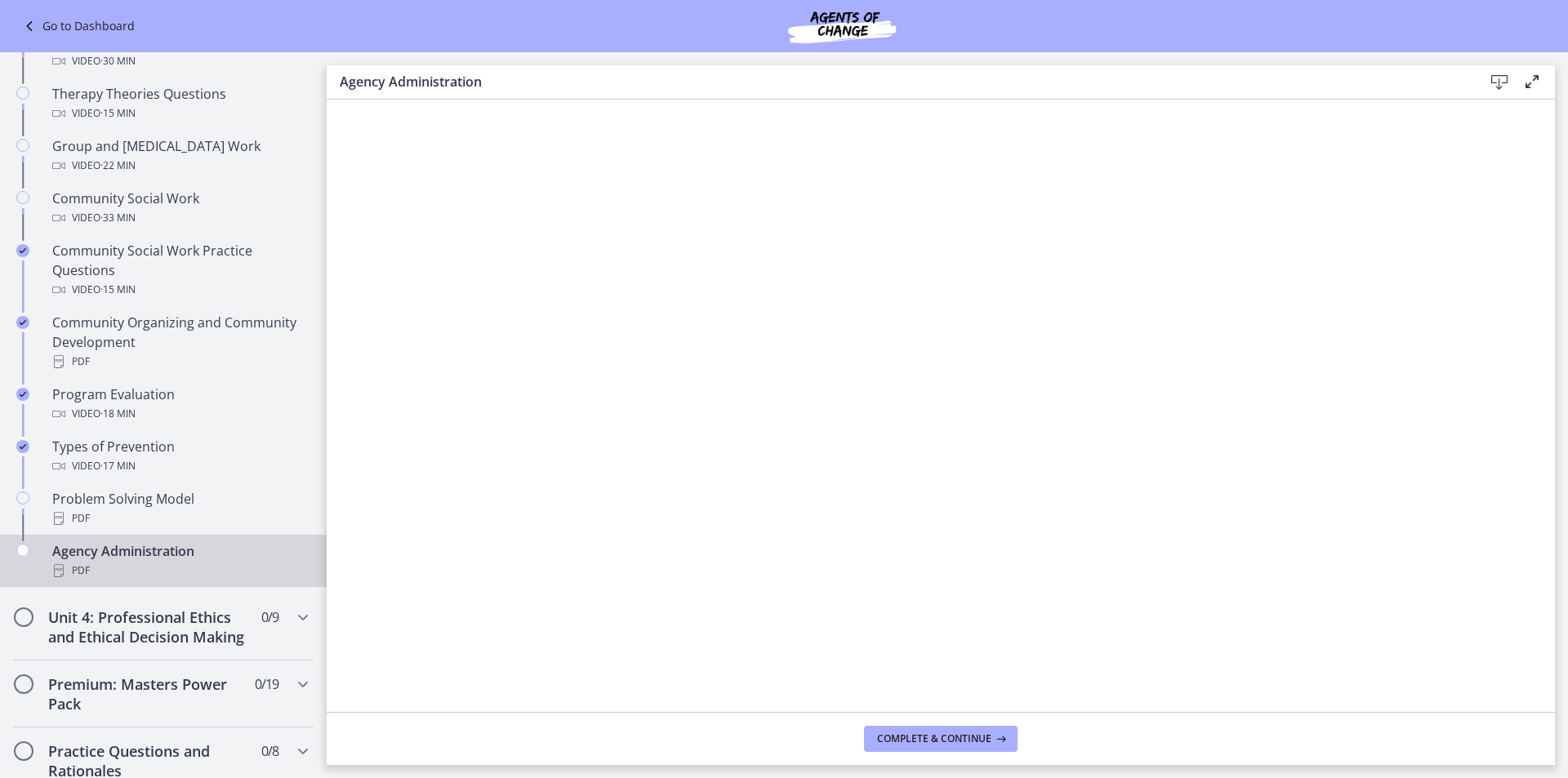
click at [1496, 85] on icon at bounding box center [1499, 82] width 20 height 20
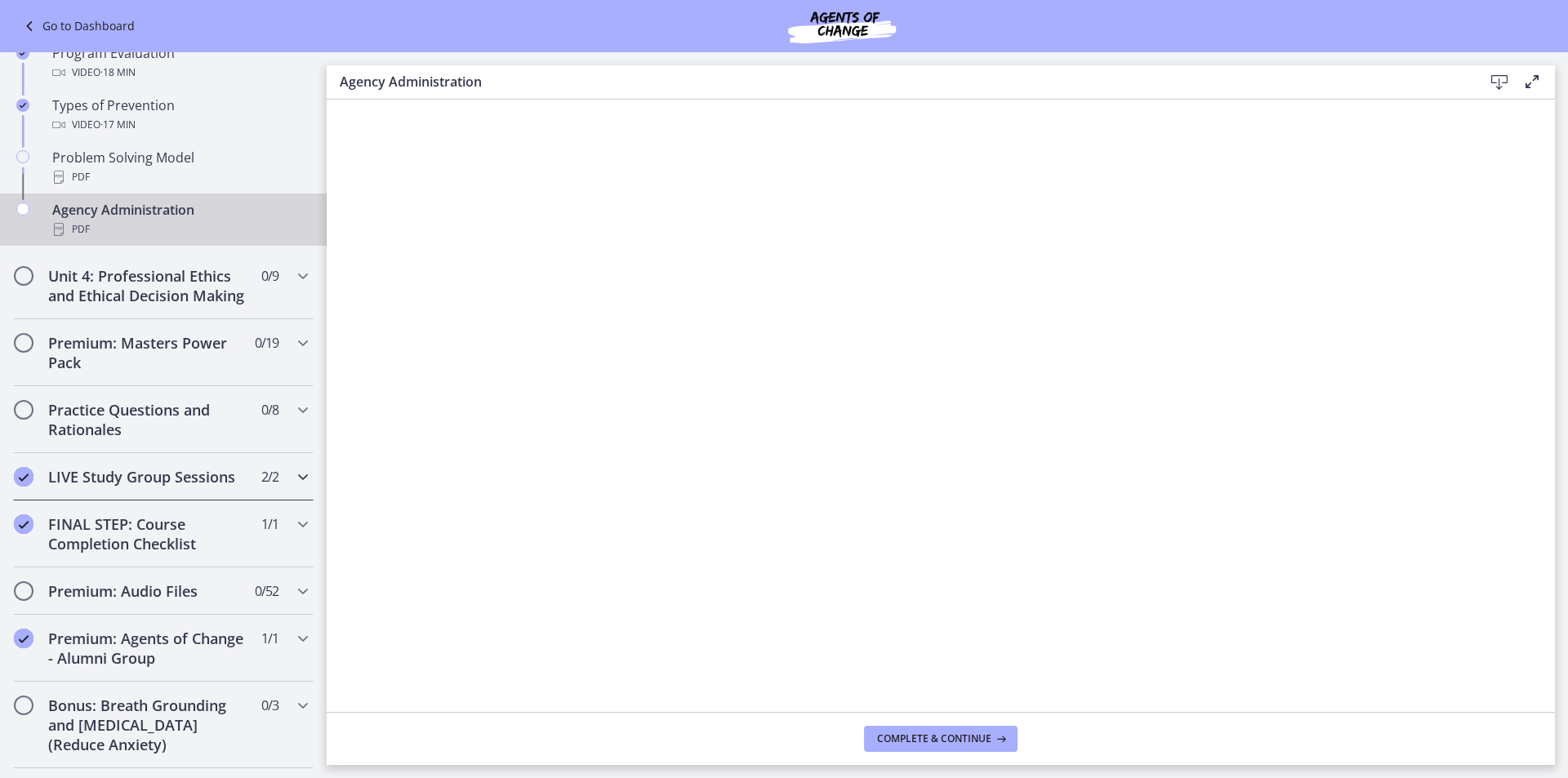
scroll to position [995, 0]
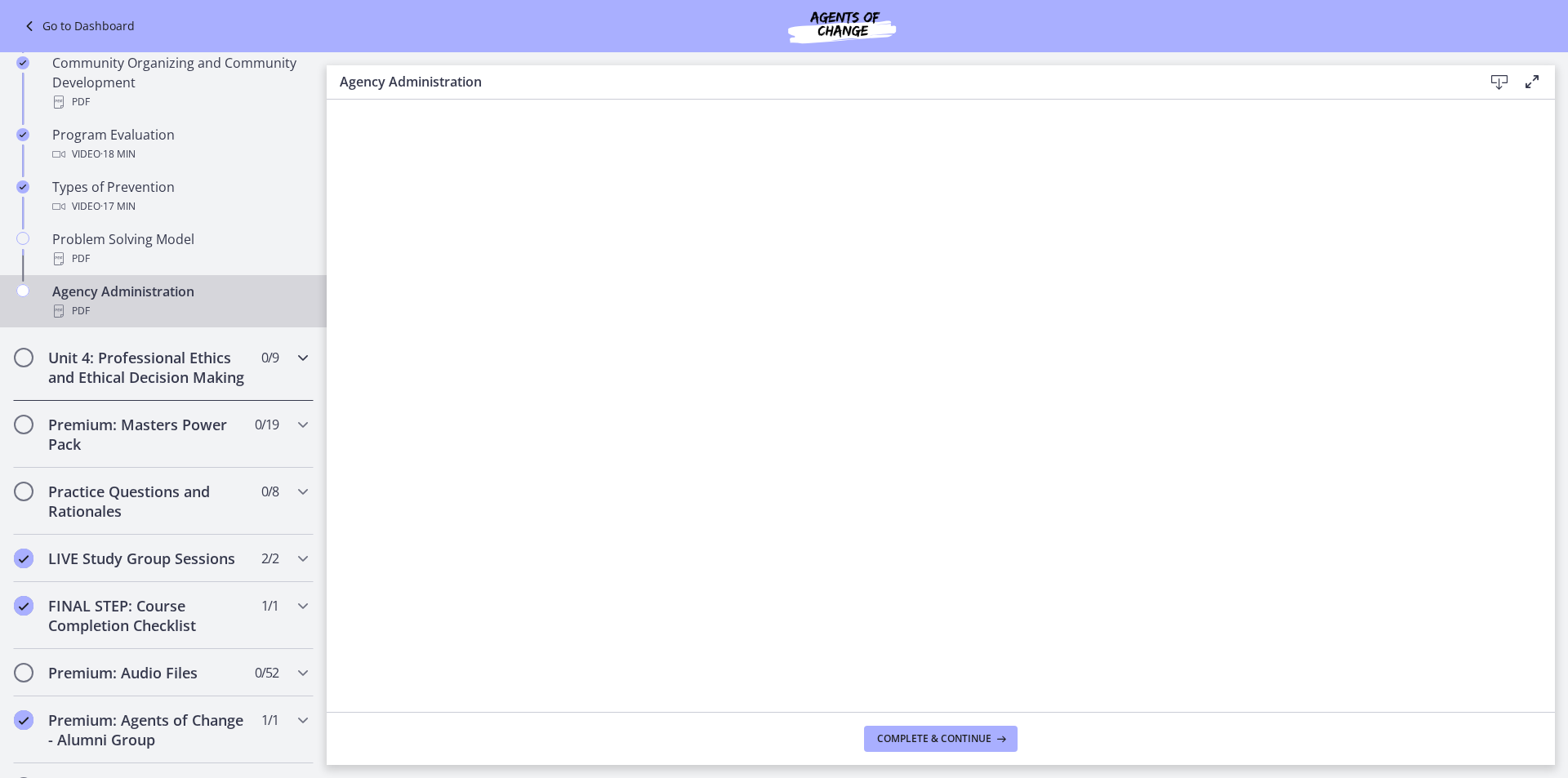
click at [143, 387] on h2 "Unit 4: Professional Ethics and Ethical Decision Making" at bounding box center [148, 367] width 199 height 39
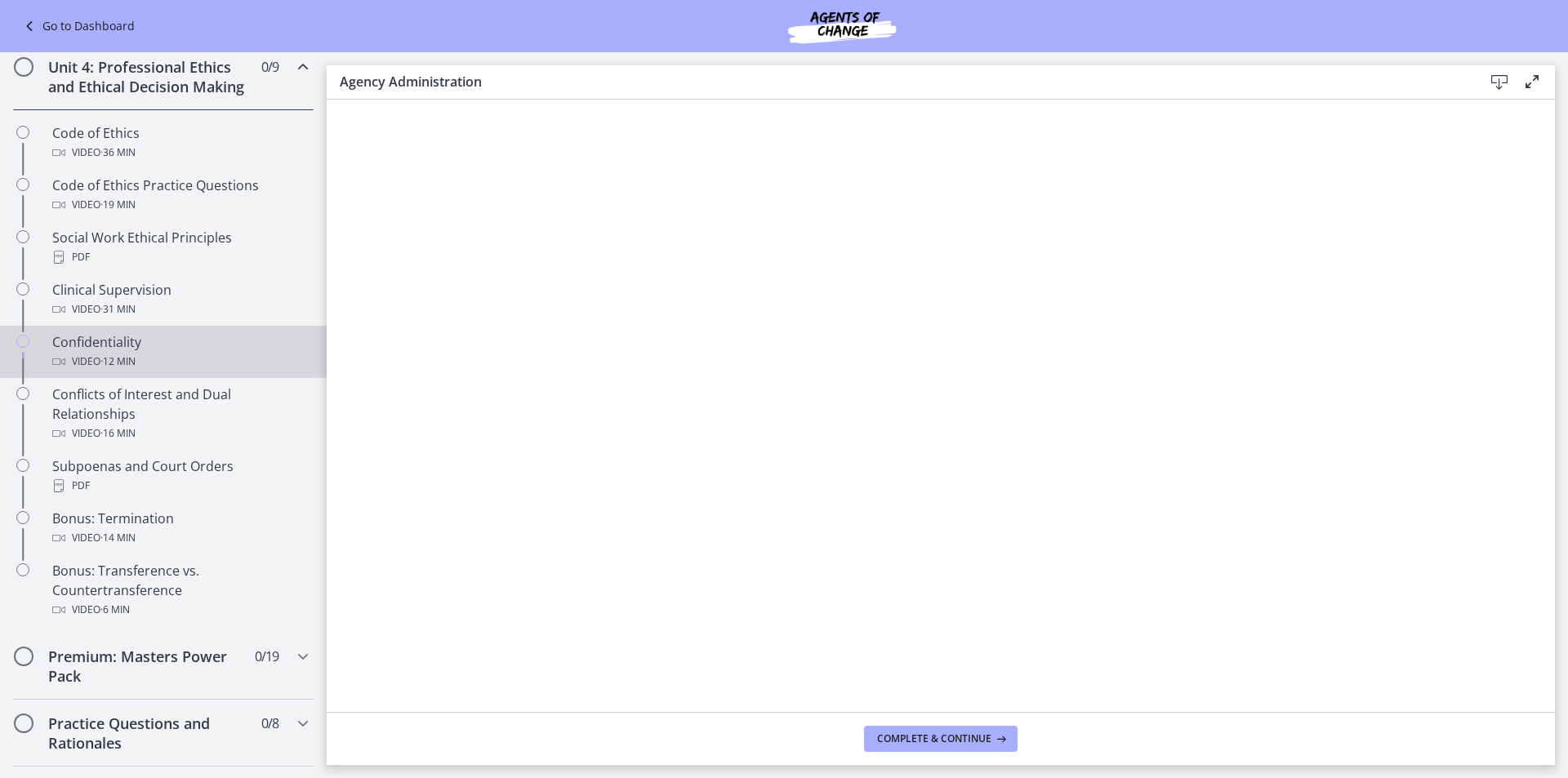
scroll to position [750, 0]
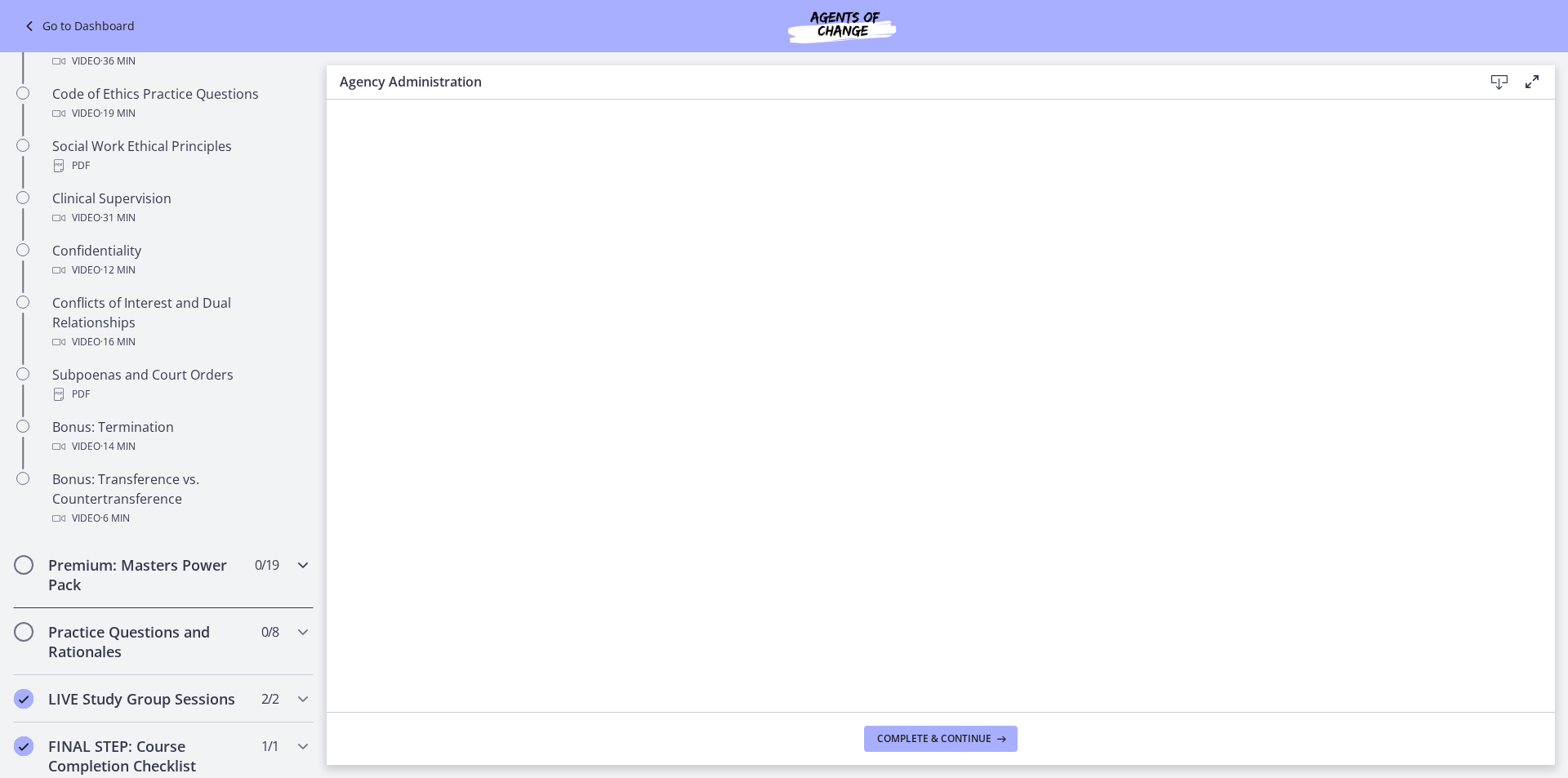
click at [169, 592] on h2 "Premium: Masters Power Pack" at bounding box center [148, 574] width 199 height 39
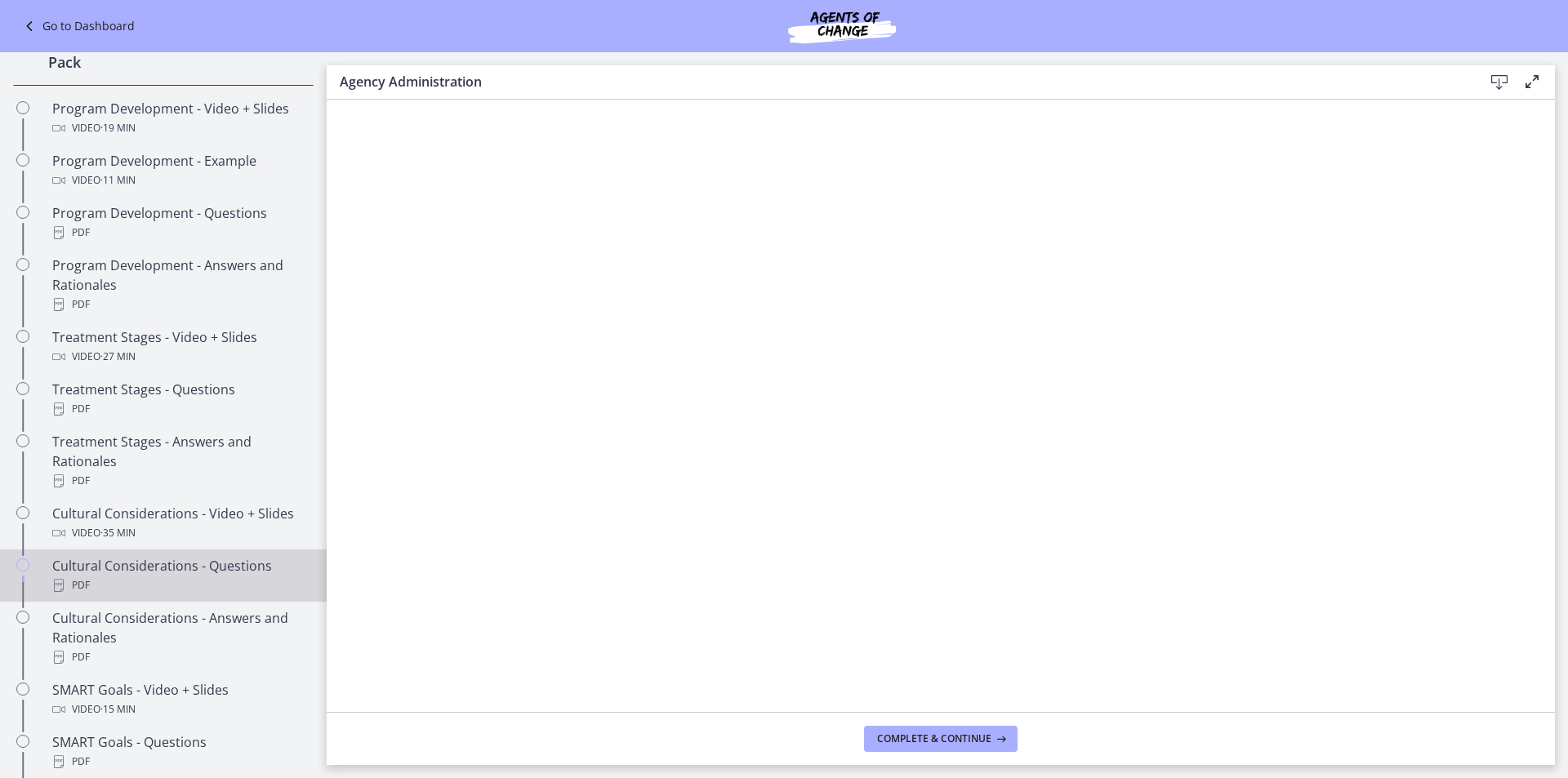
scroll to position [747, 0]
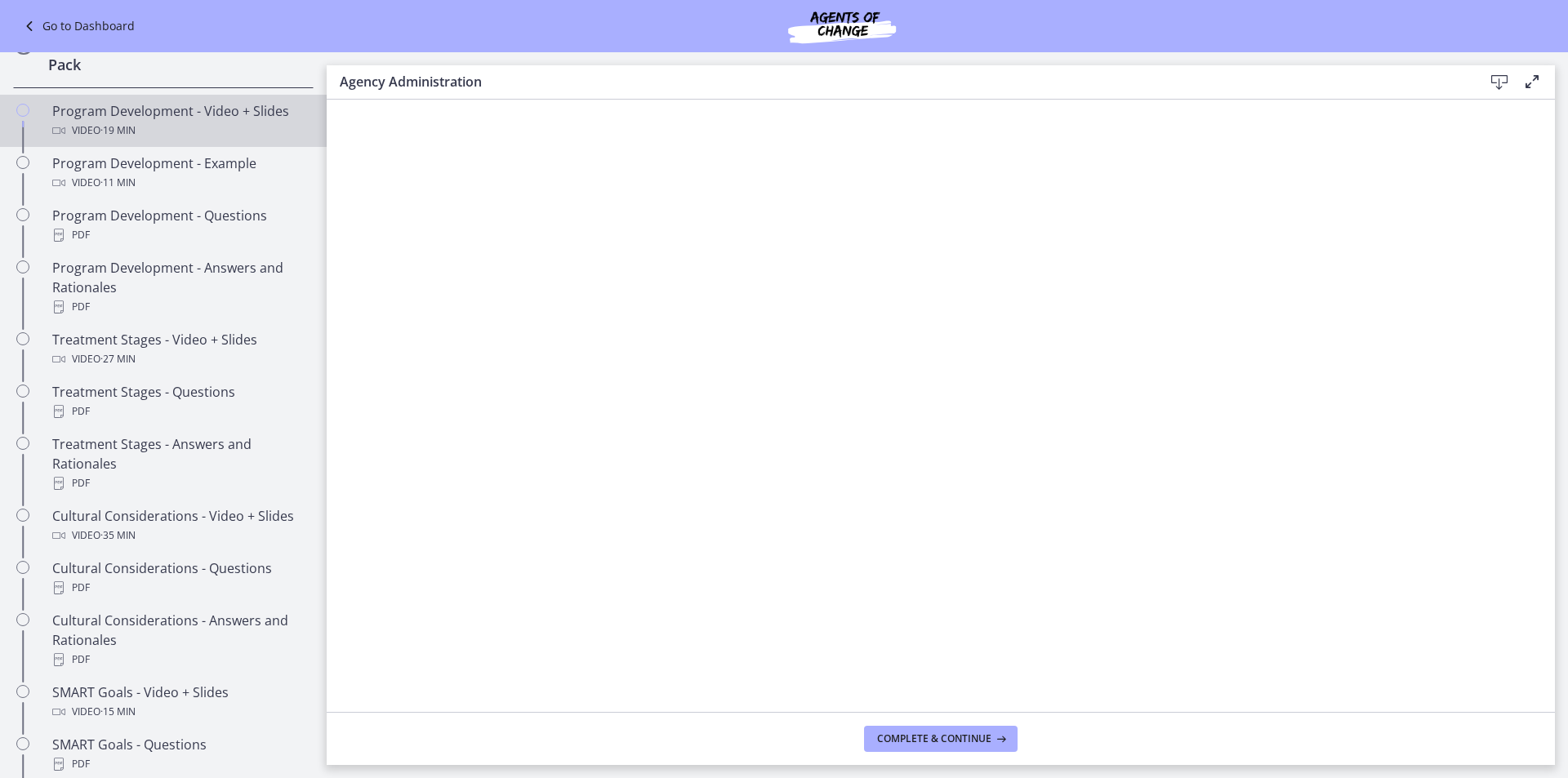
click at [163, 140] on div "Video · 19 min" at bounding box center [179, 130] width 255 height 20
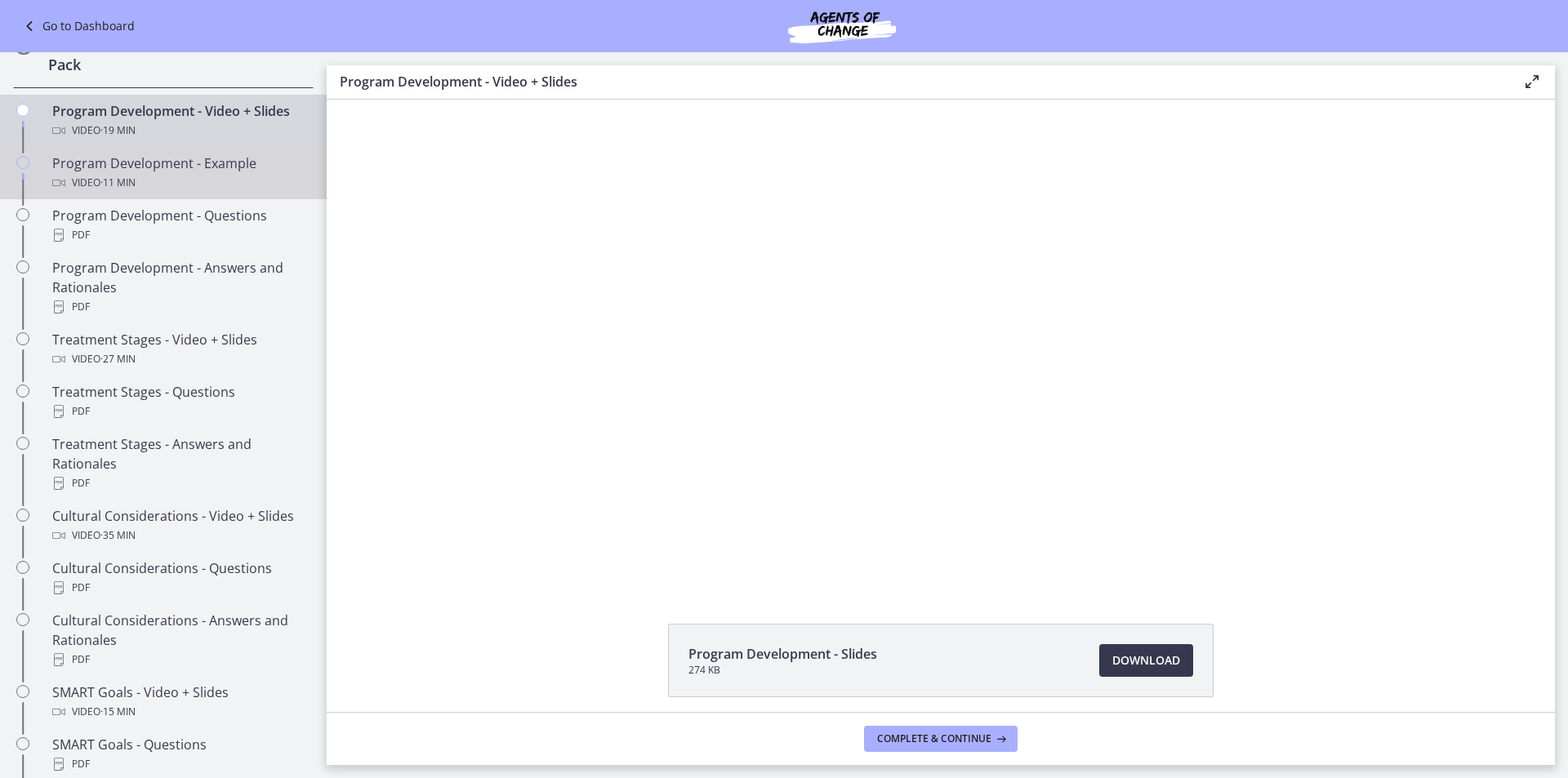
click at [162, 191] on div "Program Development - Example Video · 11 min" at bounding box center [179, 173] width 255 height 39
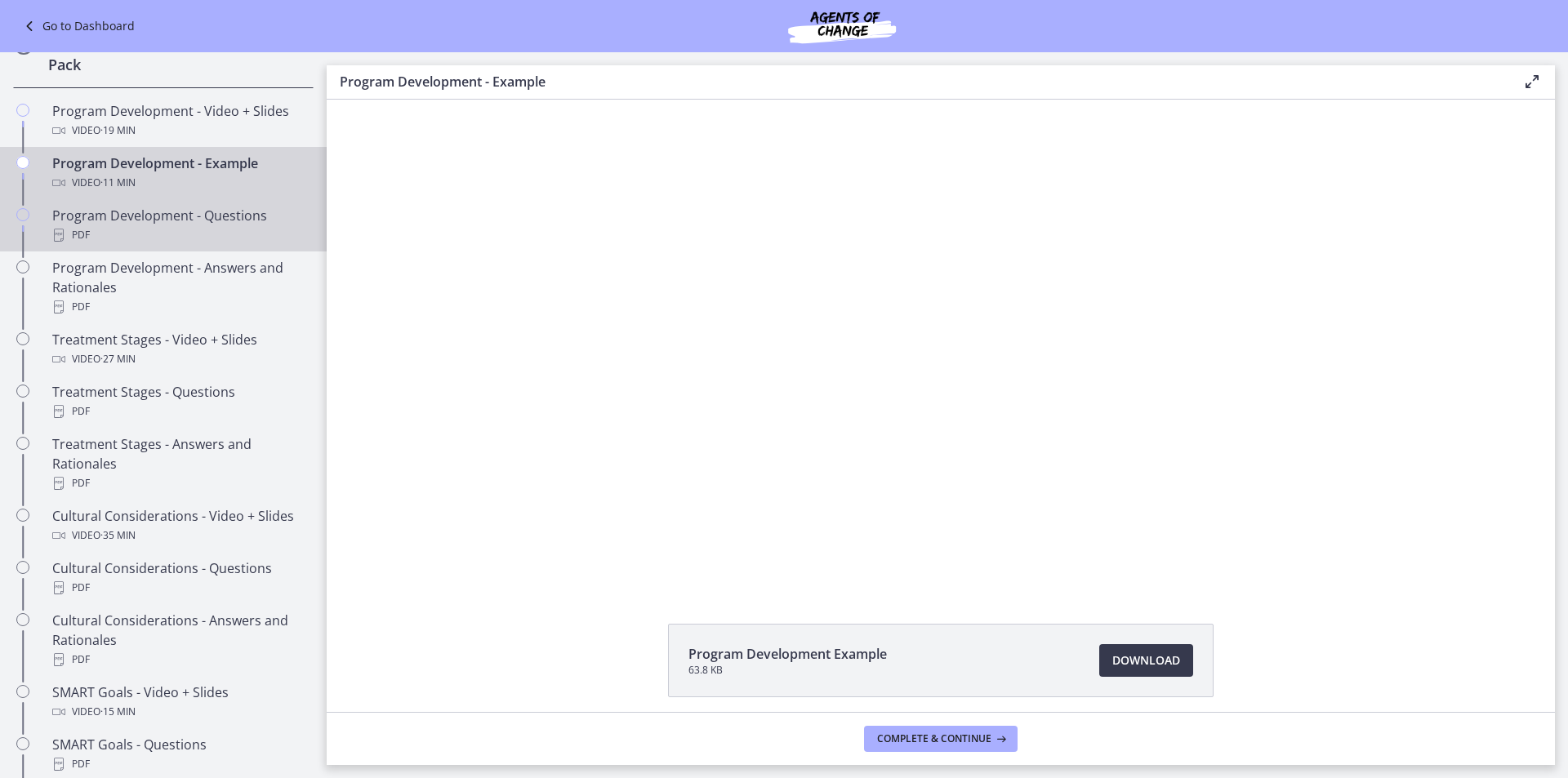
scroll to position [666, 0]
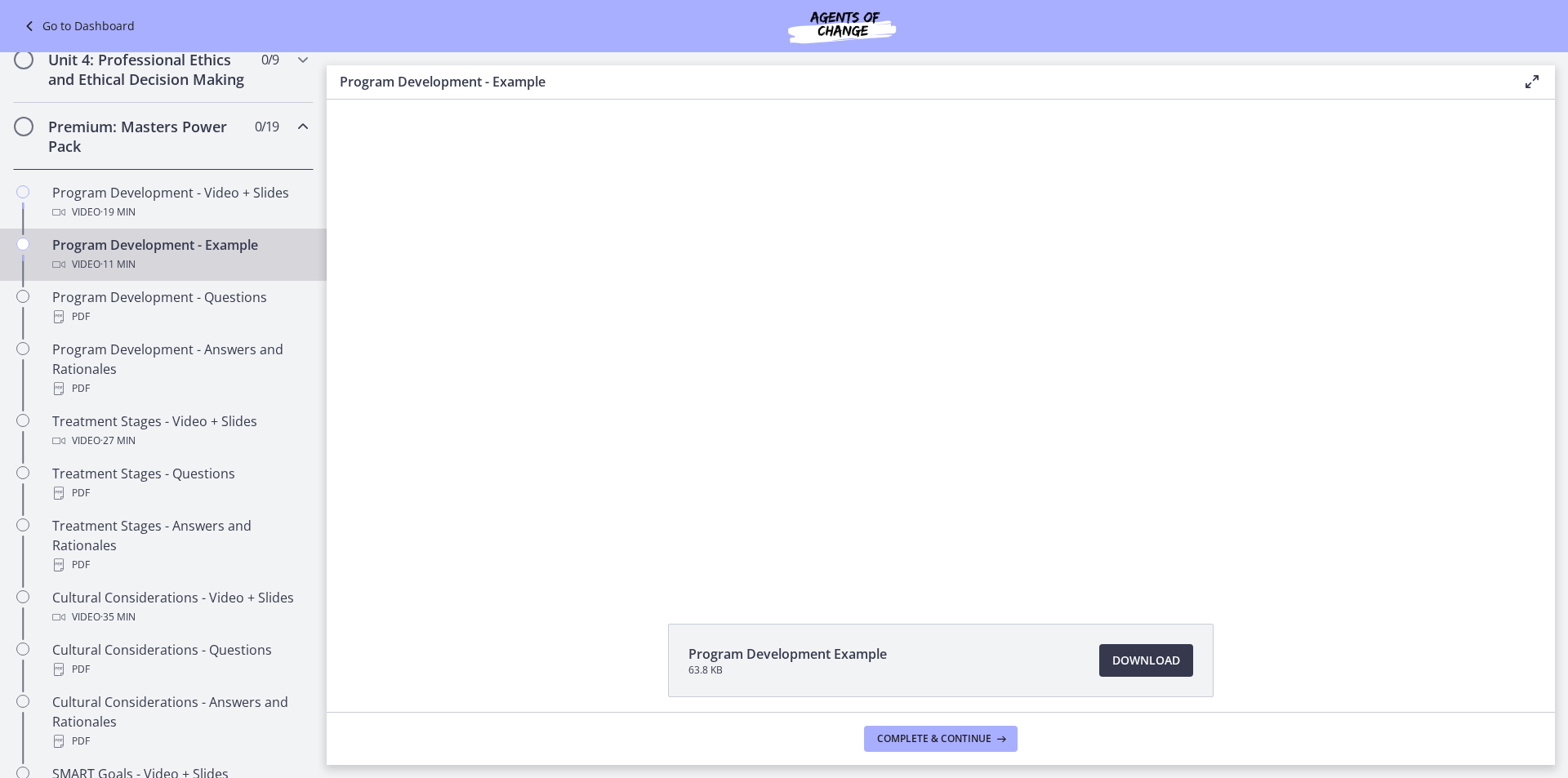
click at [154, 156] on h2 "Premium: Masters Power Pack" at bounding box center [148, 137] width 199 height 39
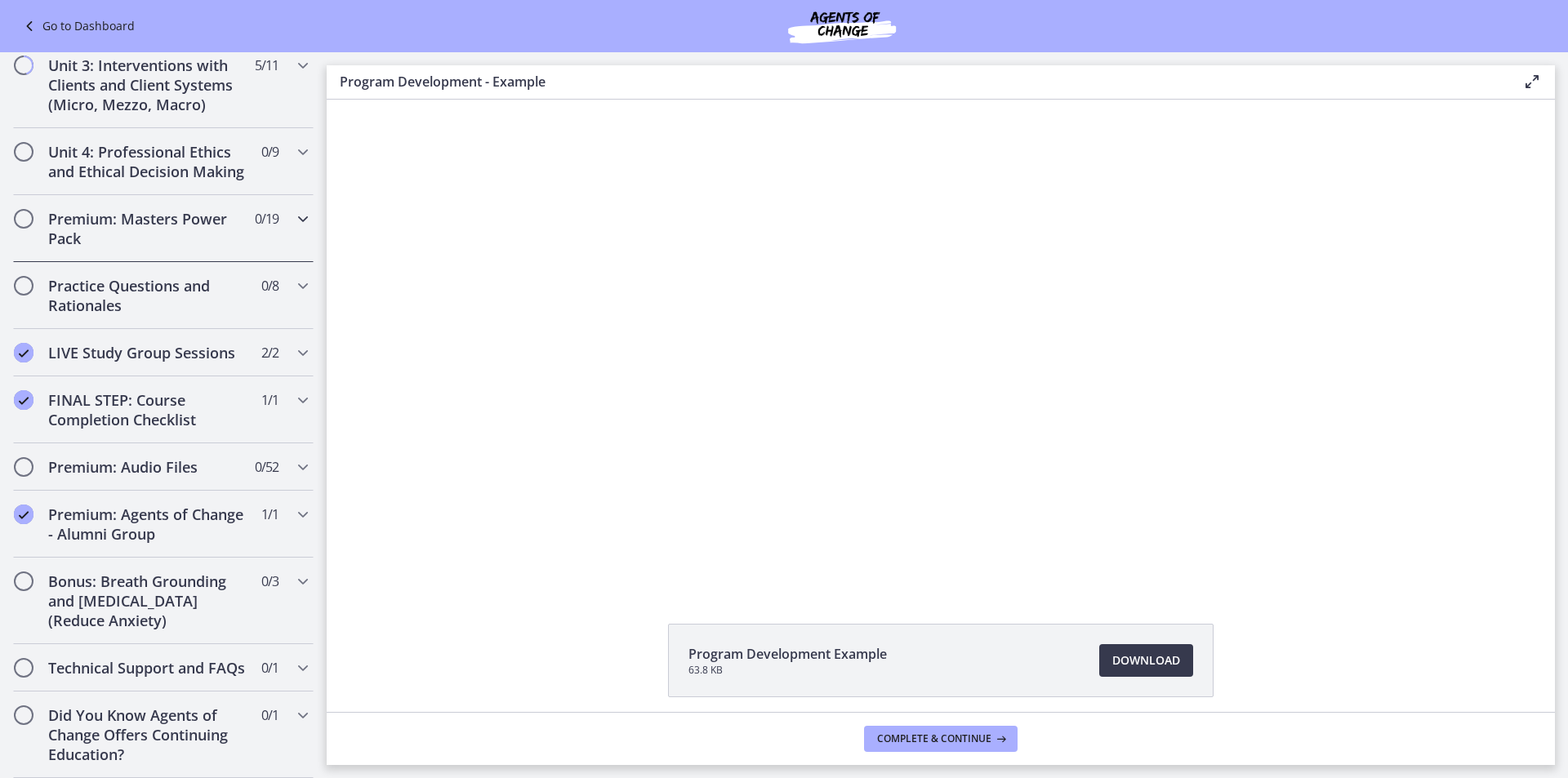
scroll to position [613, 0]
click at [132, 284] on h2 "Practice Questions and Rationales" at bounding box center [148, 296] width 199 height 39
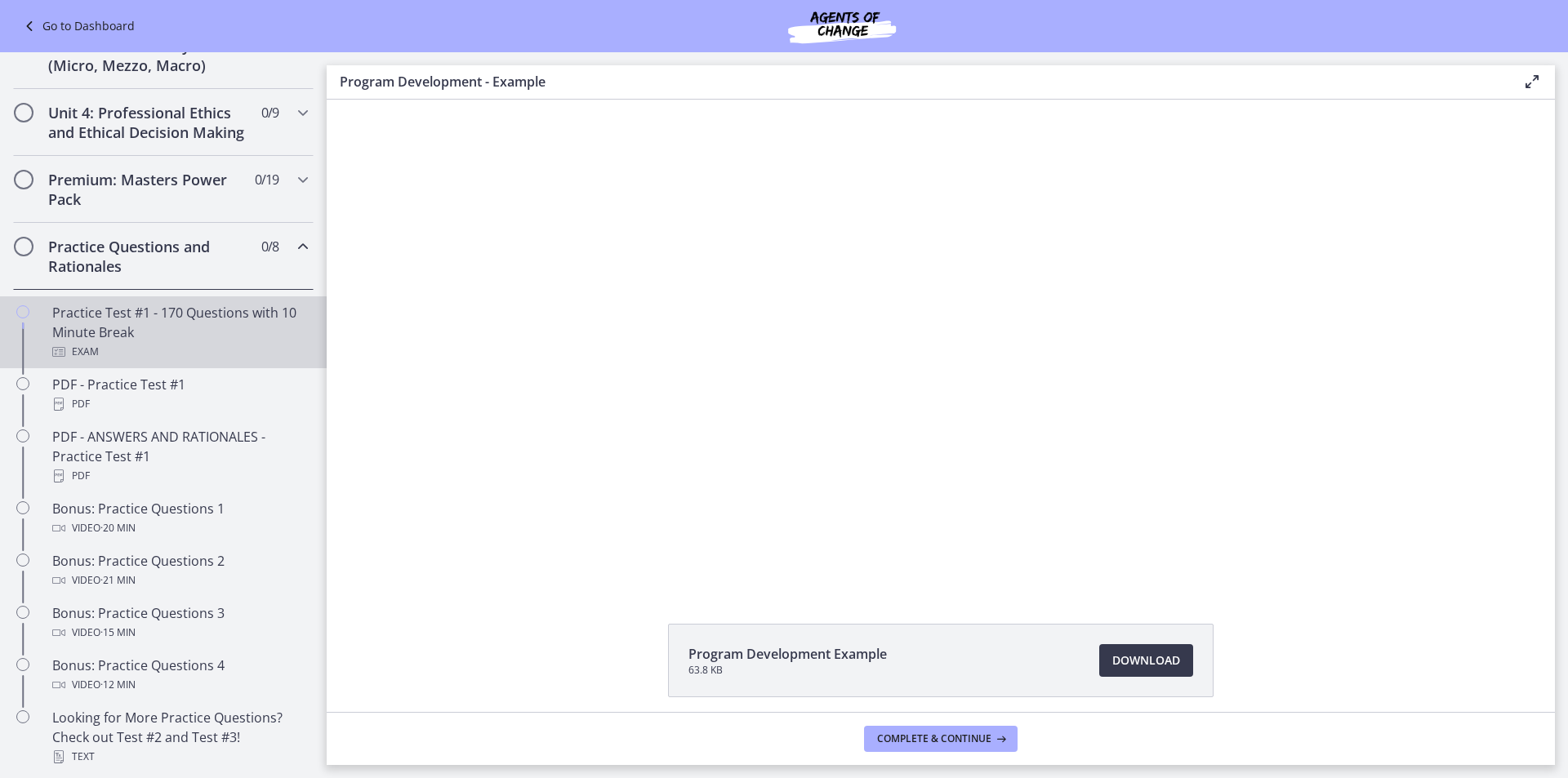
click at [140, 329] on div "Practice Test #1 - 170 Questions with 10 Minute Break Exam" at bounding box center [179, 332] width 255 height 59
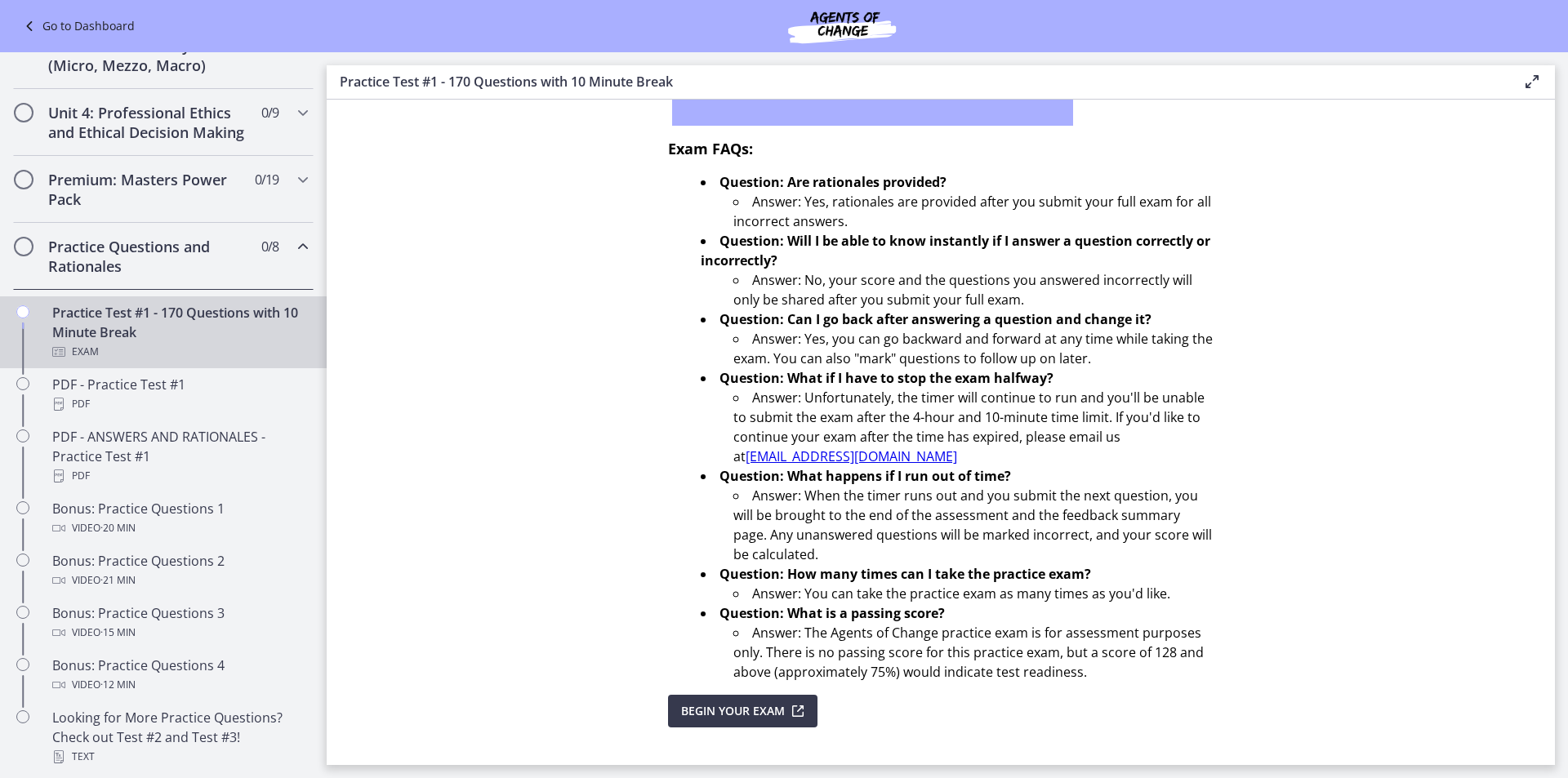
scroll to position [434, 0]
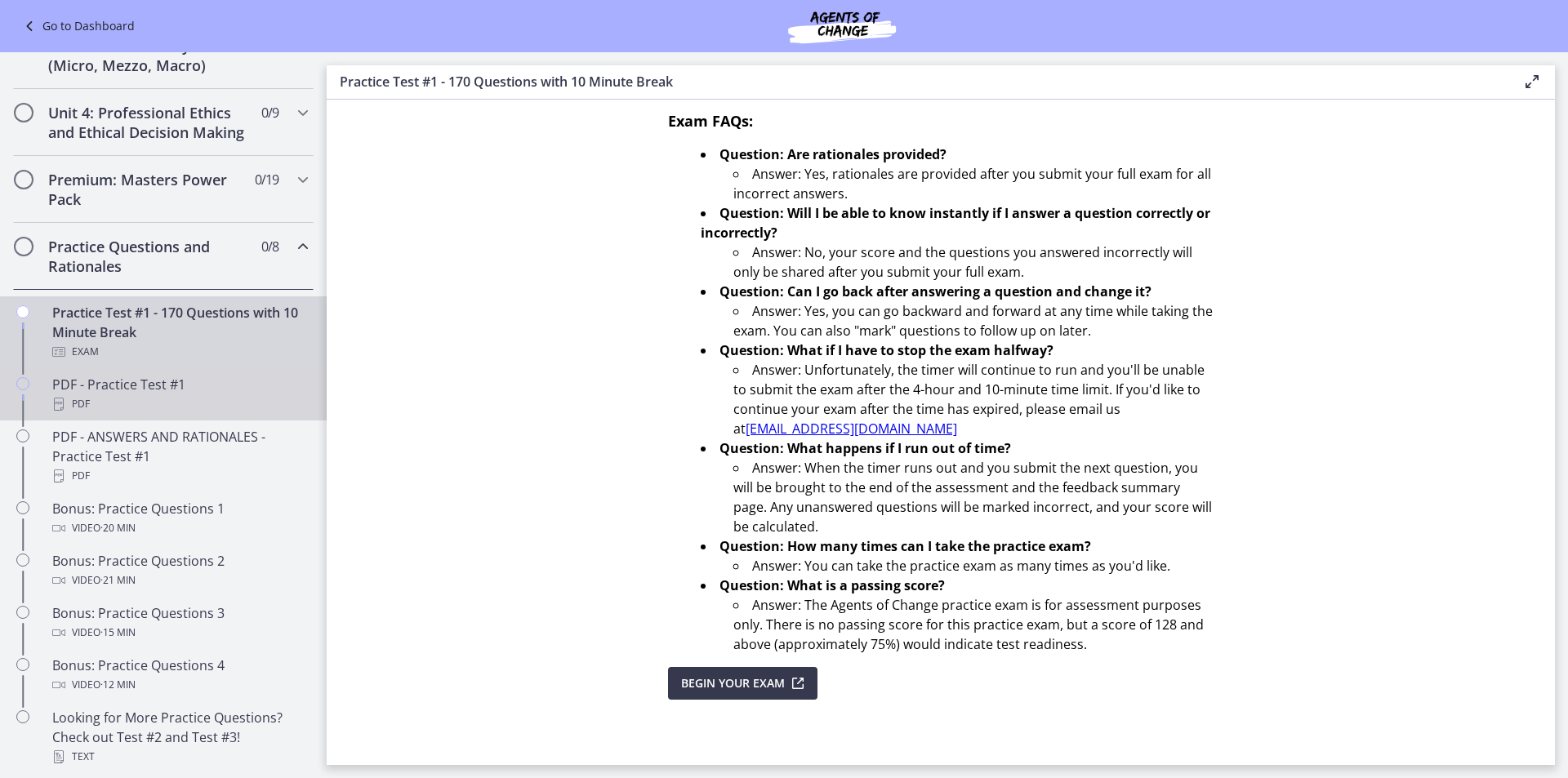
click at [152, 407] on div "PDF - Practice Test #1 PDF" at bounding box center [179, 394] width 255 height 39
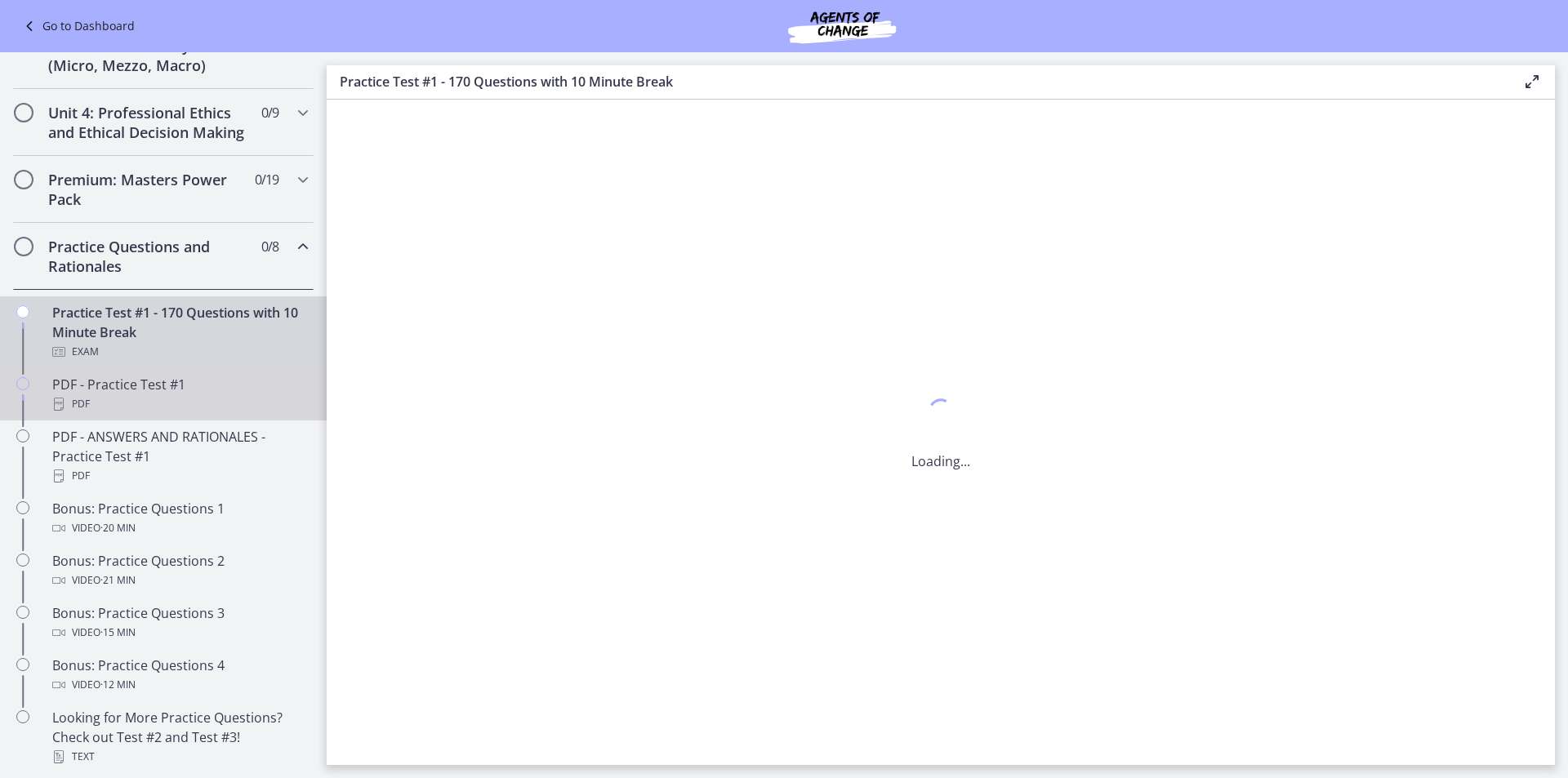
scroll to position [0, 0]
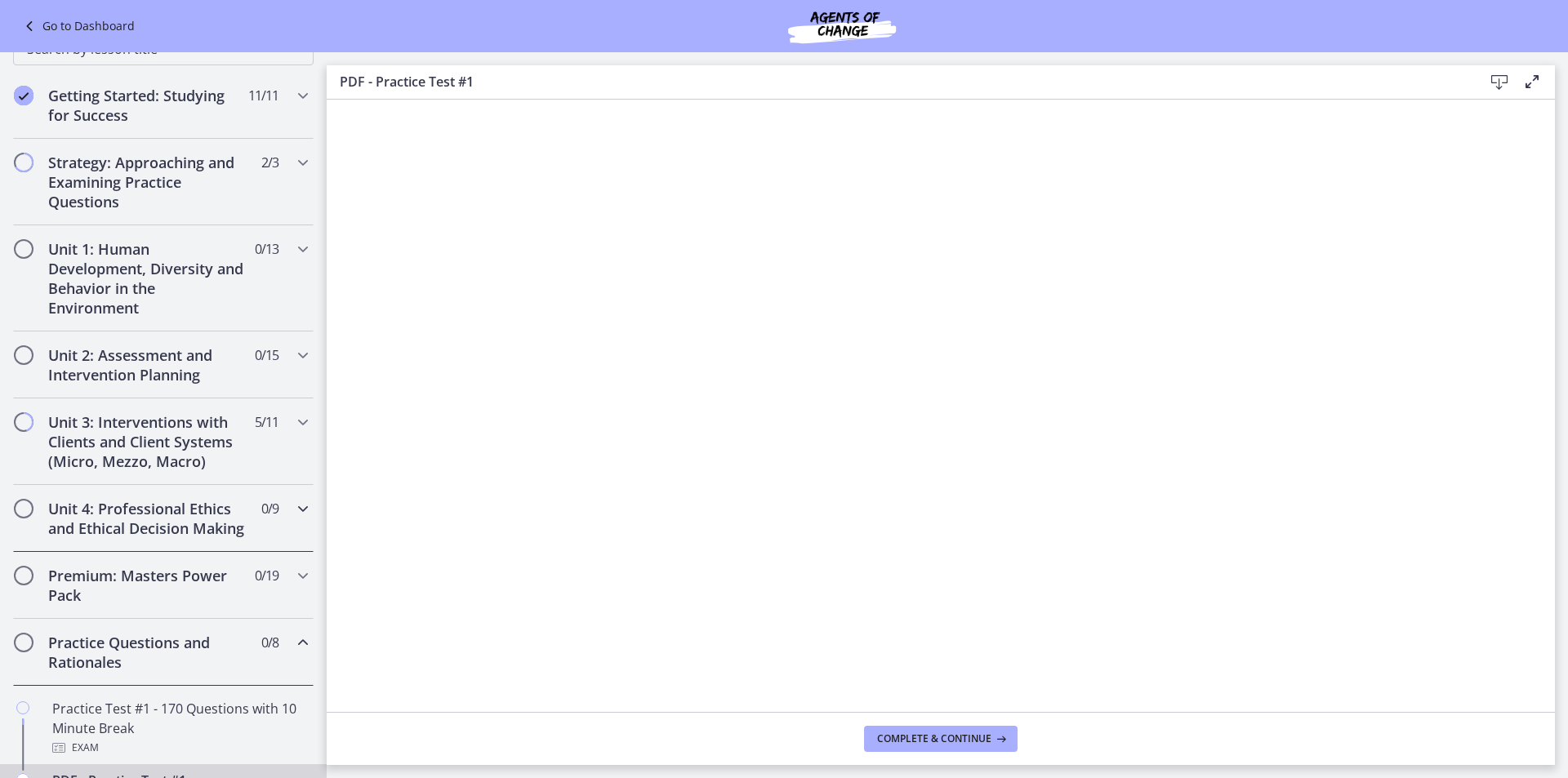
scroll to position [245, 0]
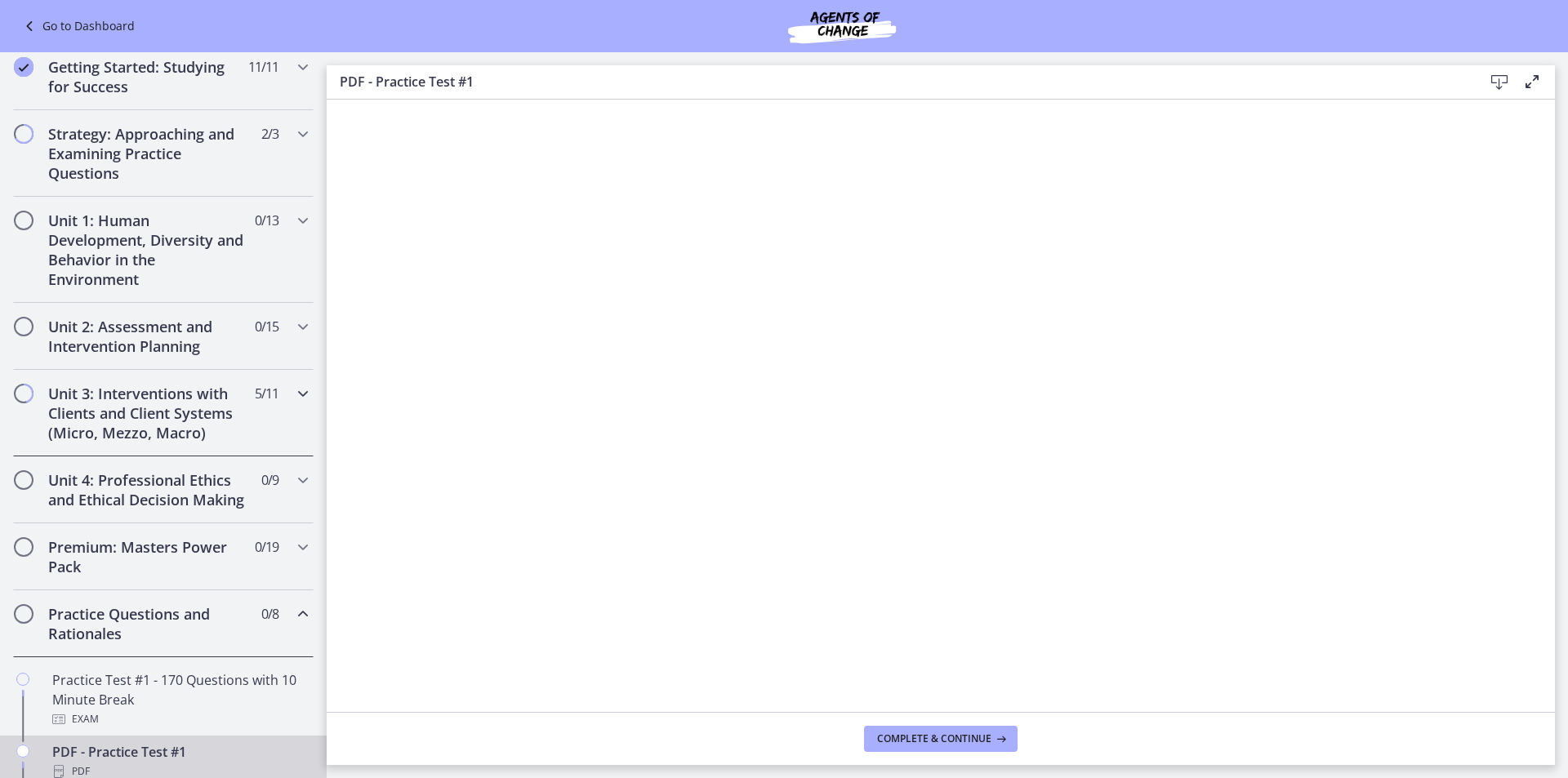
click at [178, 441] on h2 "Unit 3: Interventions with Clients and Client Systems (Micro, Mezzo, Macro)" at bounding box center [148, 413] width 199 height 59
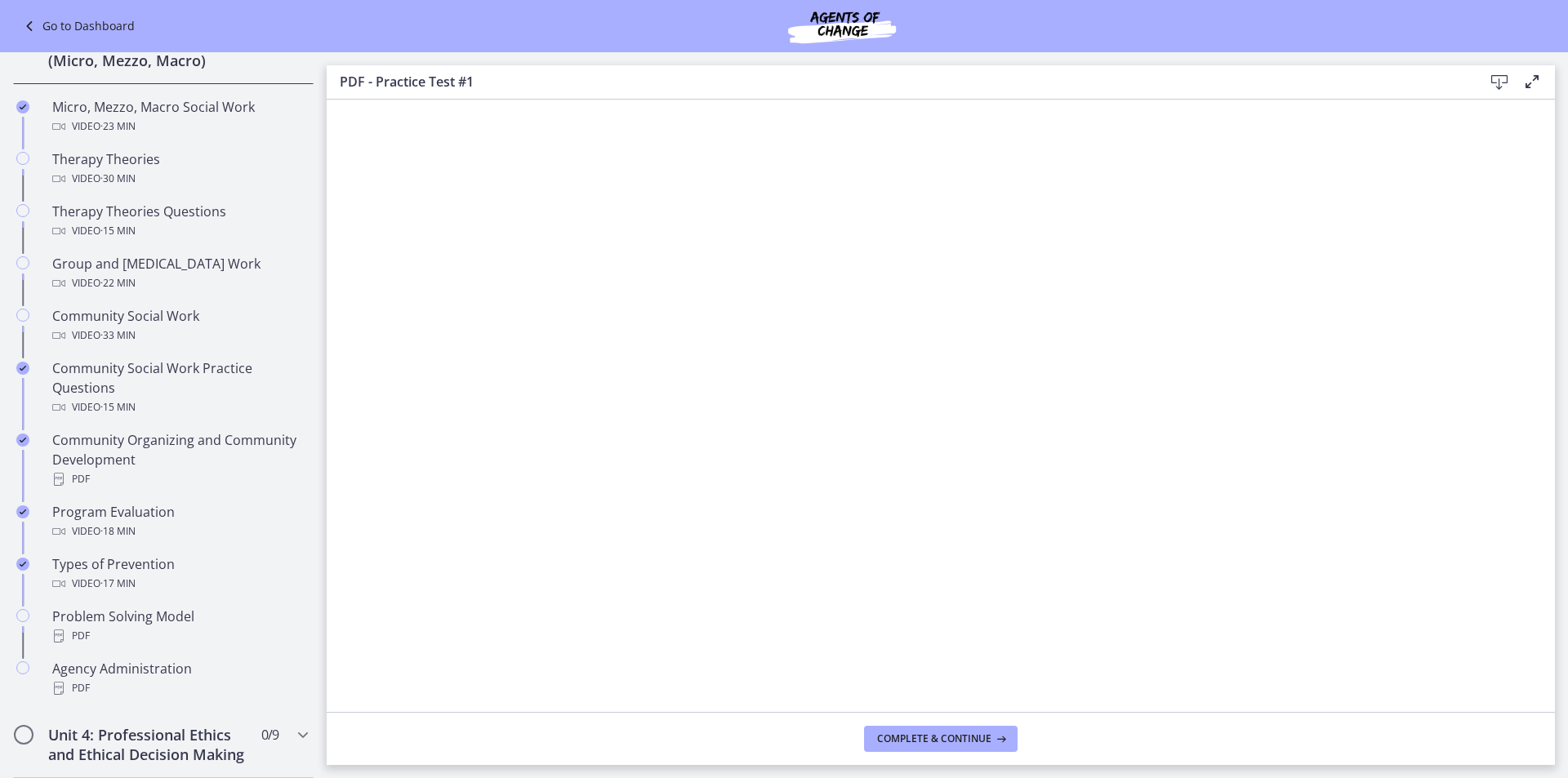
scroll to position [1062, 0]
